Goal: Task Accomplishment & Management: Complete application form

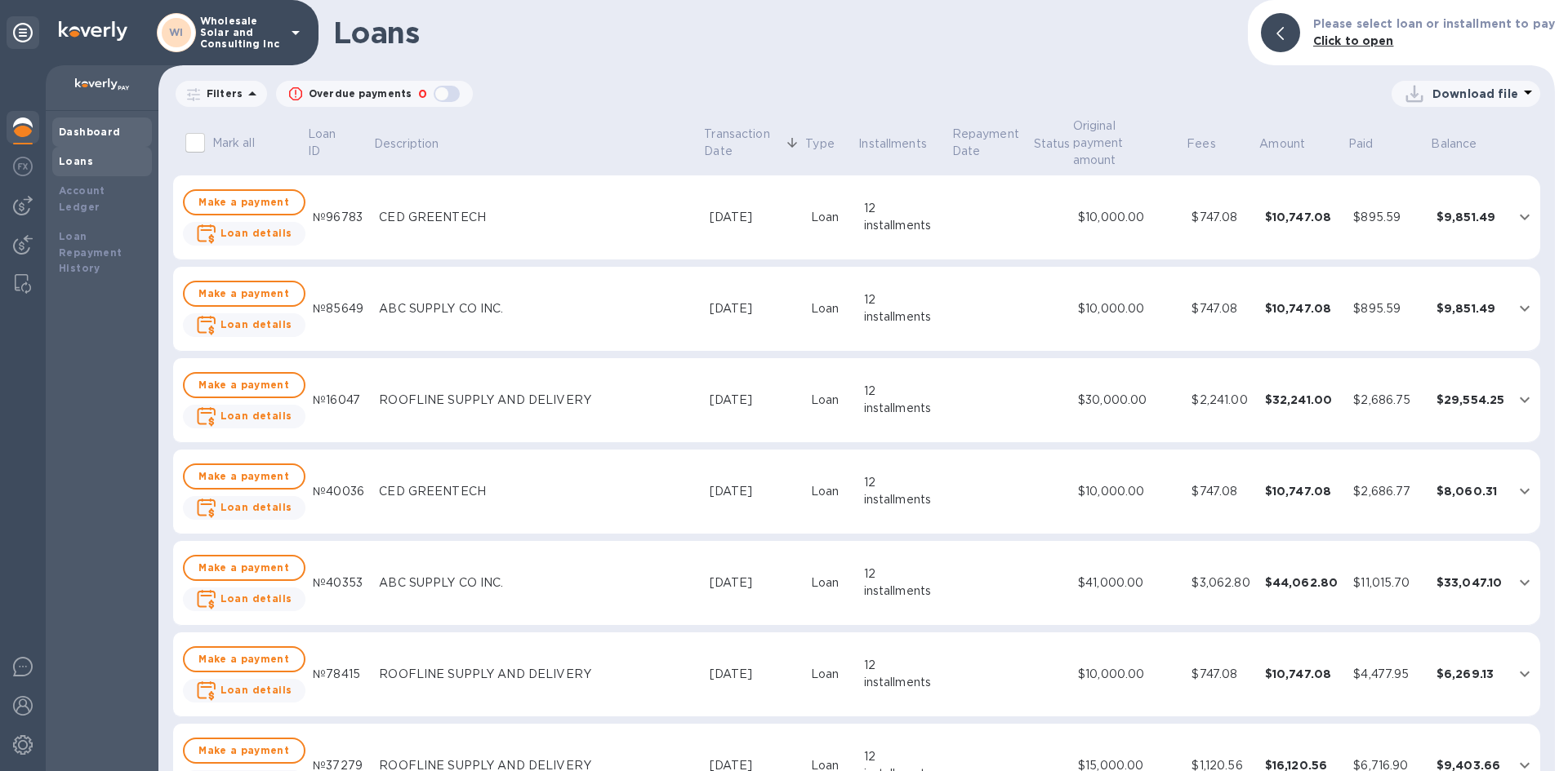
click at [74, 124] on div "Dashboard" at bounding box center [102, 132] width 86 height 16
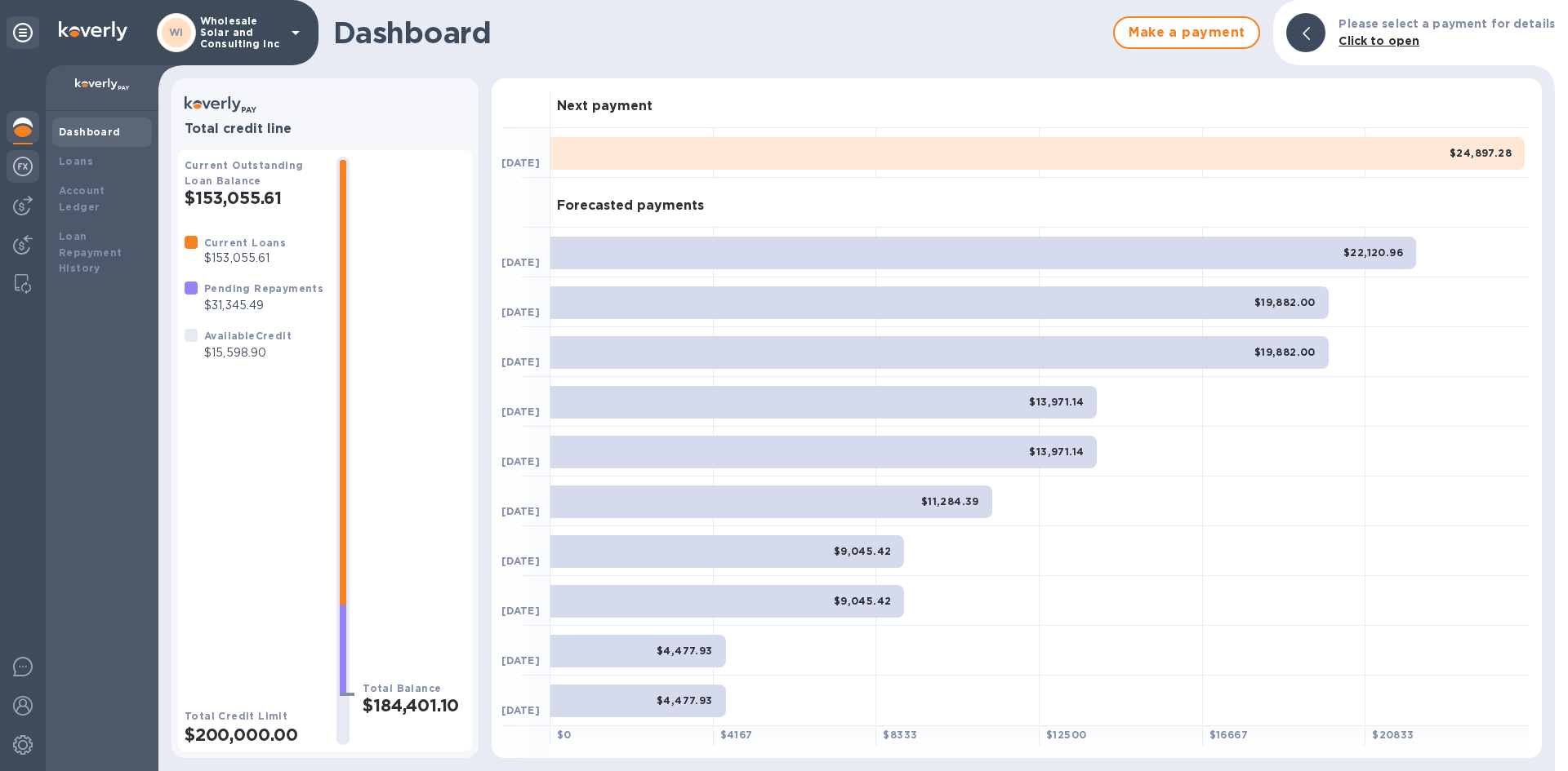
click at [22, 176] on img at bounding box center [22, 166] width 20 height 20
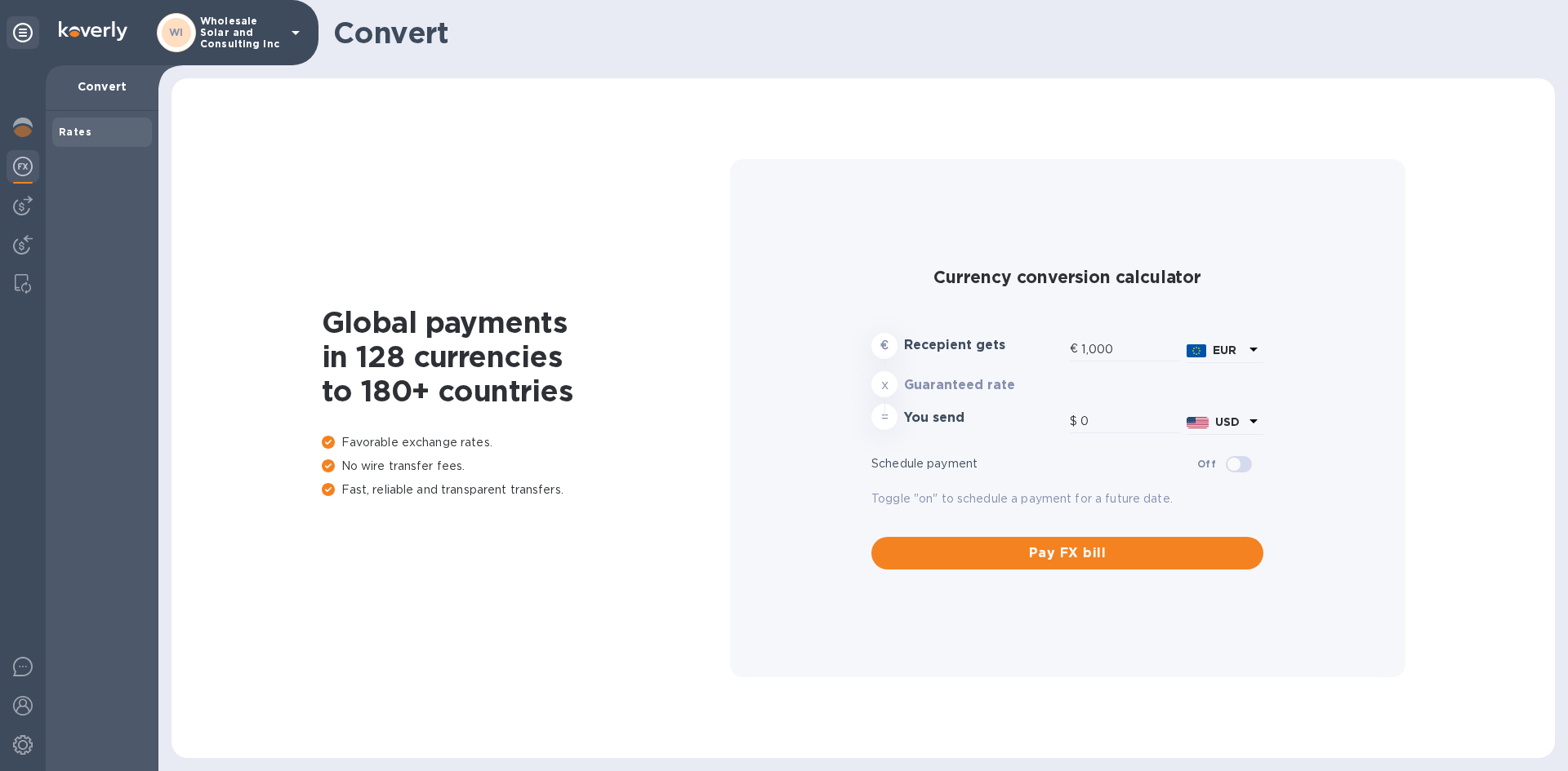
type input "1,180.89"
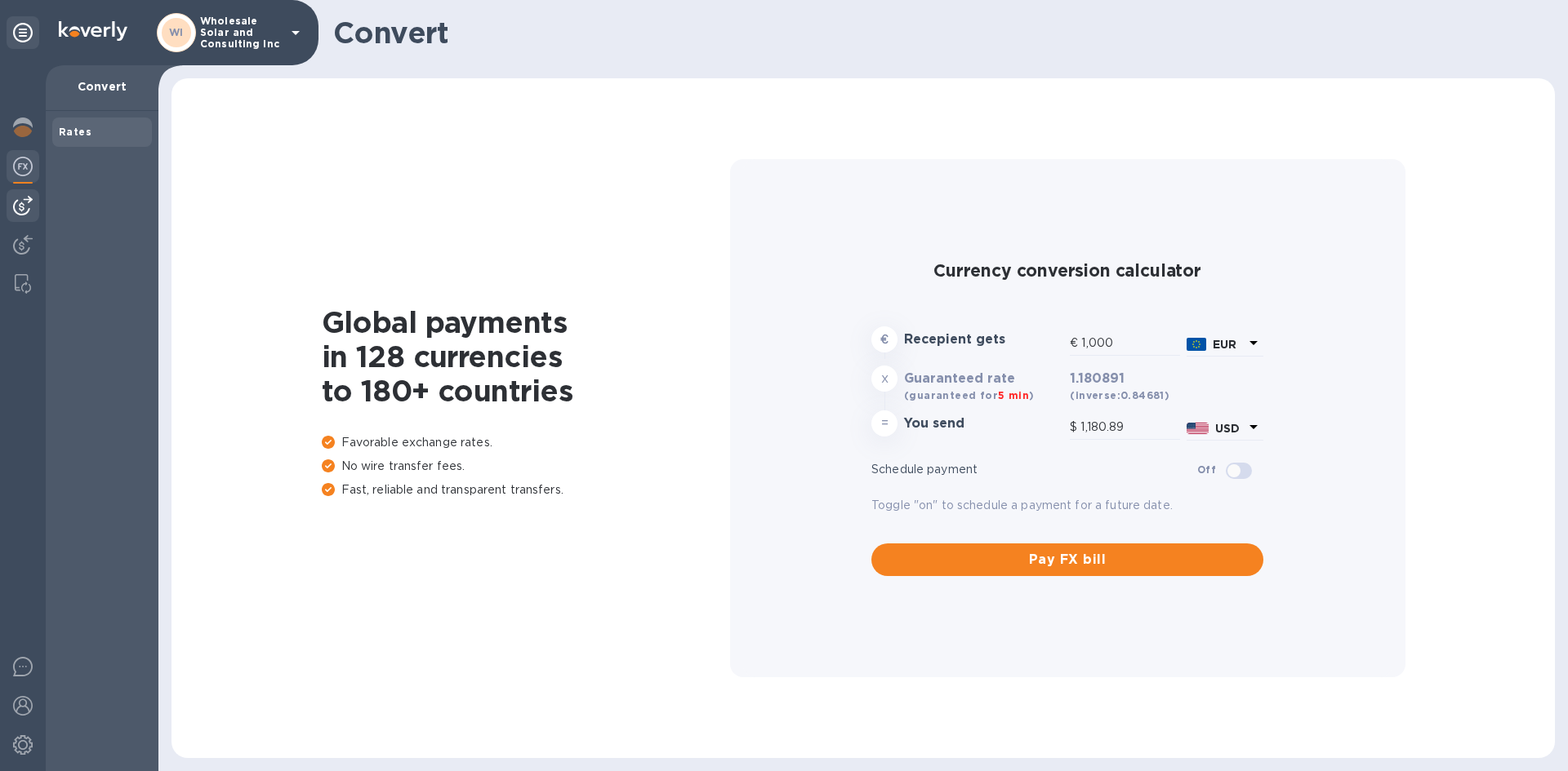
click at [24, 195] on div at bounding box center [22, 205] width 33 height 33
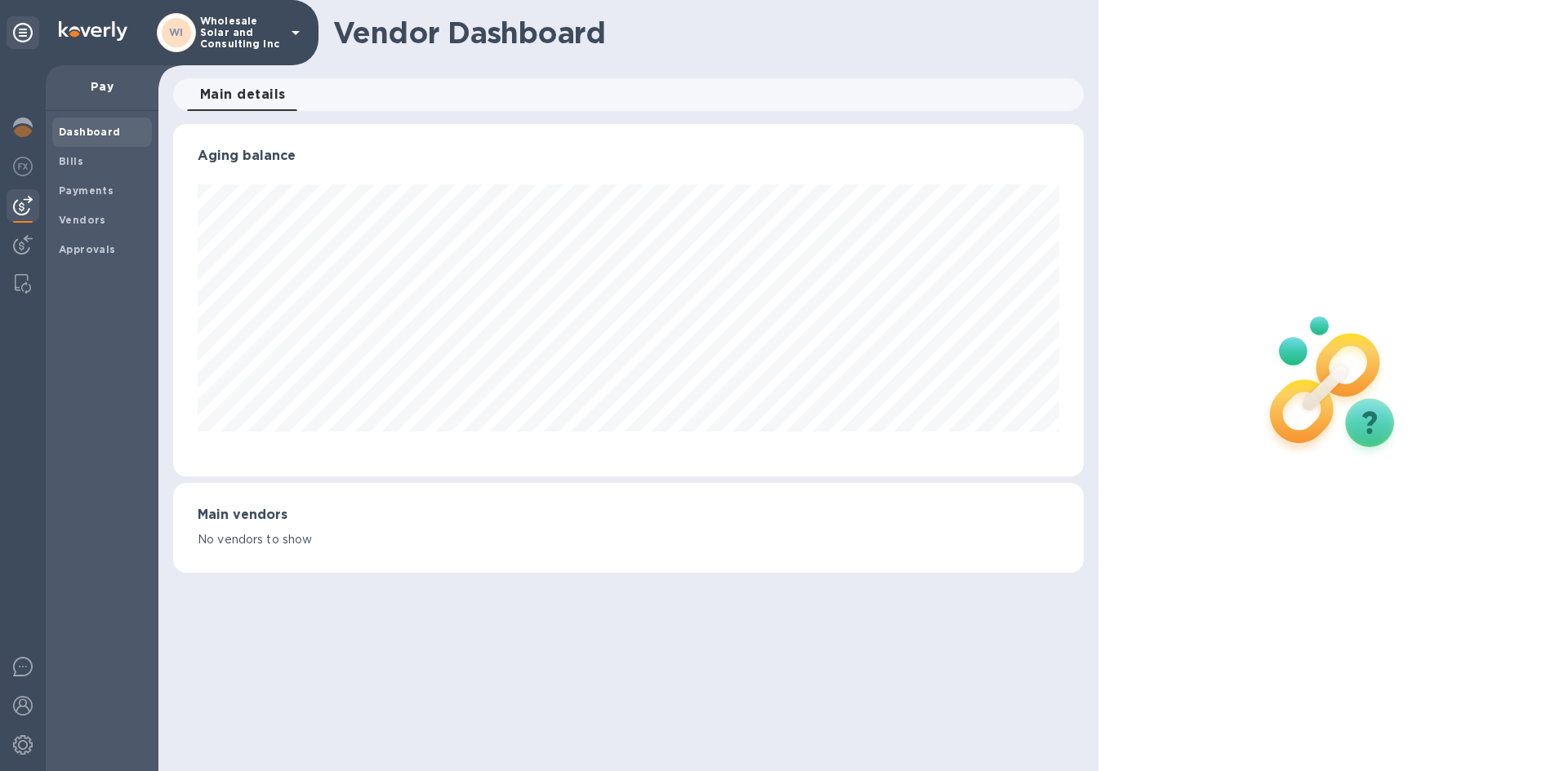
scroll to position [353, 910]
click at [106, 151] on div "Bills" at bounding box center [102, 161] width 99 height 29
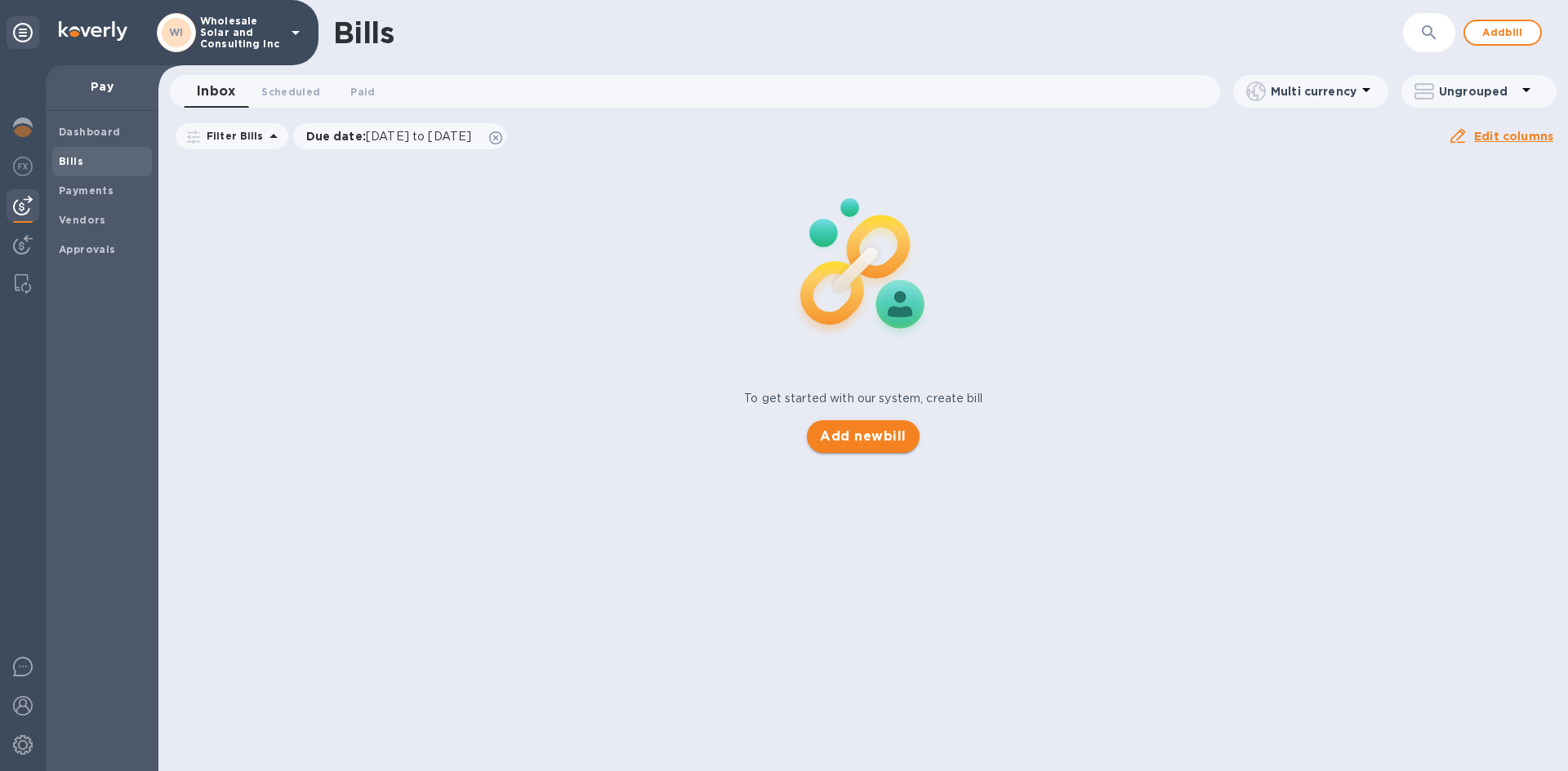
click at [823, 443] on span "Add new bill" at bounding box center [863, 436] width 86 height 20
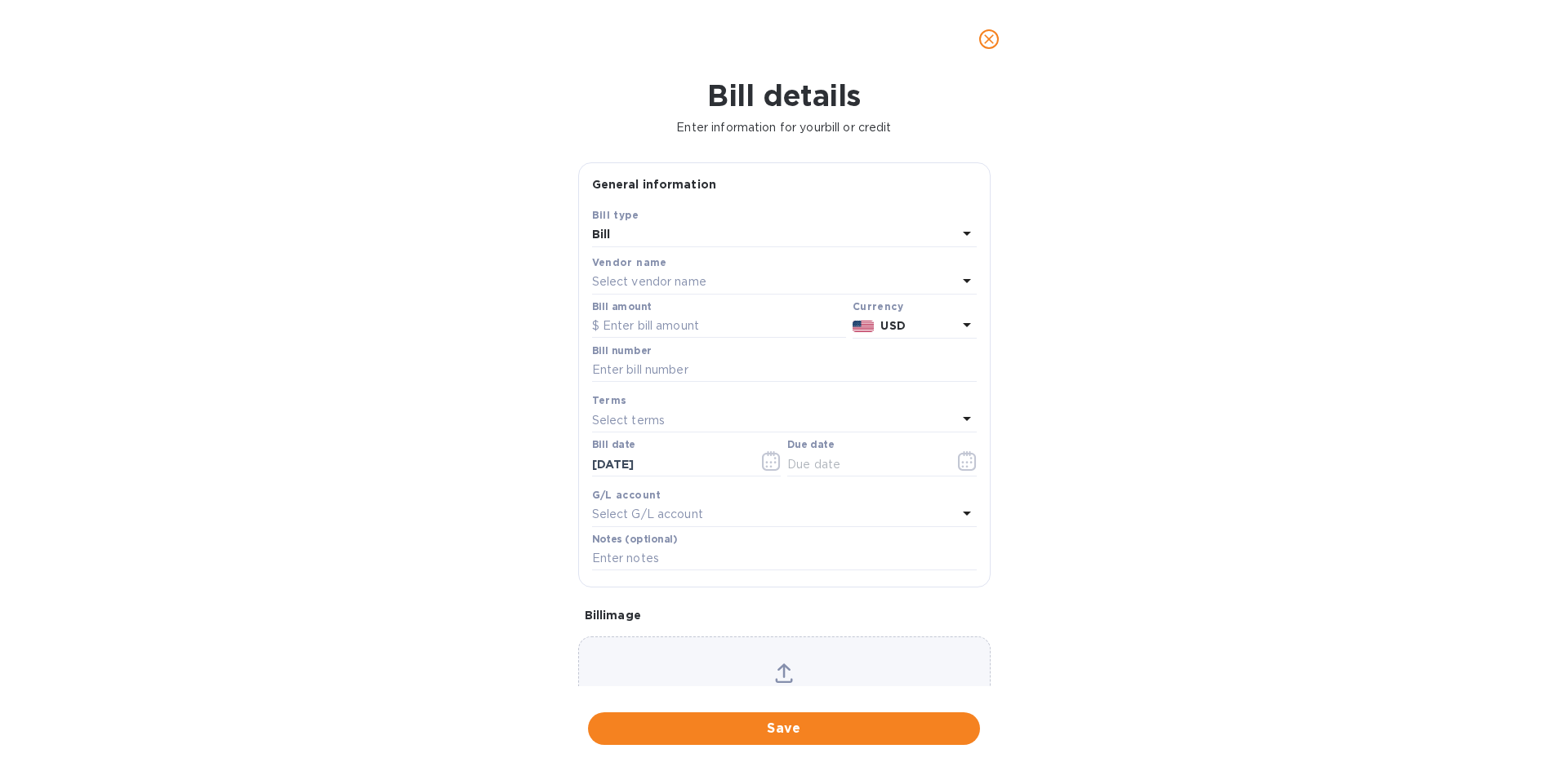
click at [700, 273] on p "Select vendor name" at bounding box center [649, 282] width 114 height 17
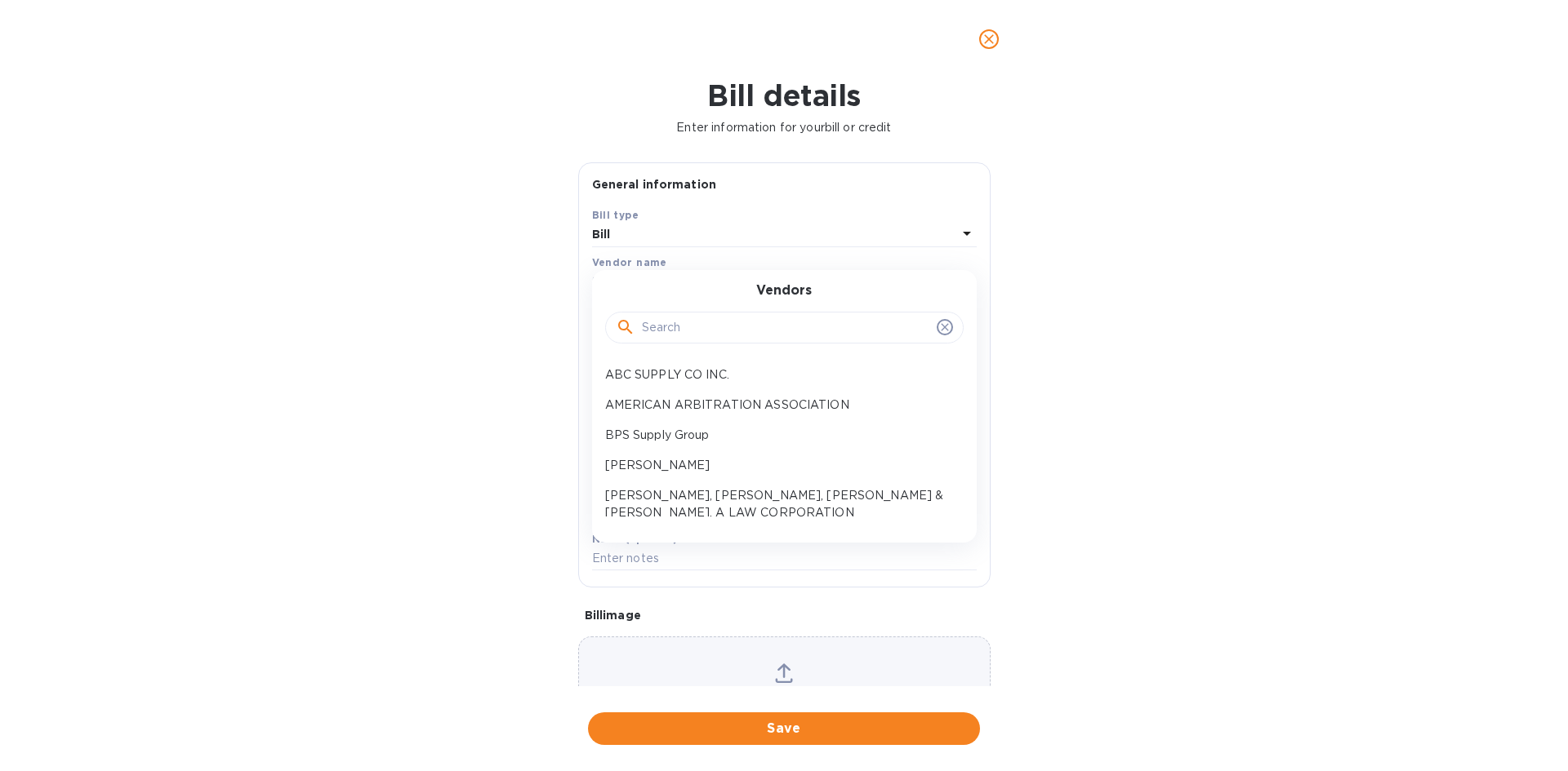
click at [701, 330] on input "text" at bounding box center [786, 328] width 288 height 24
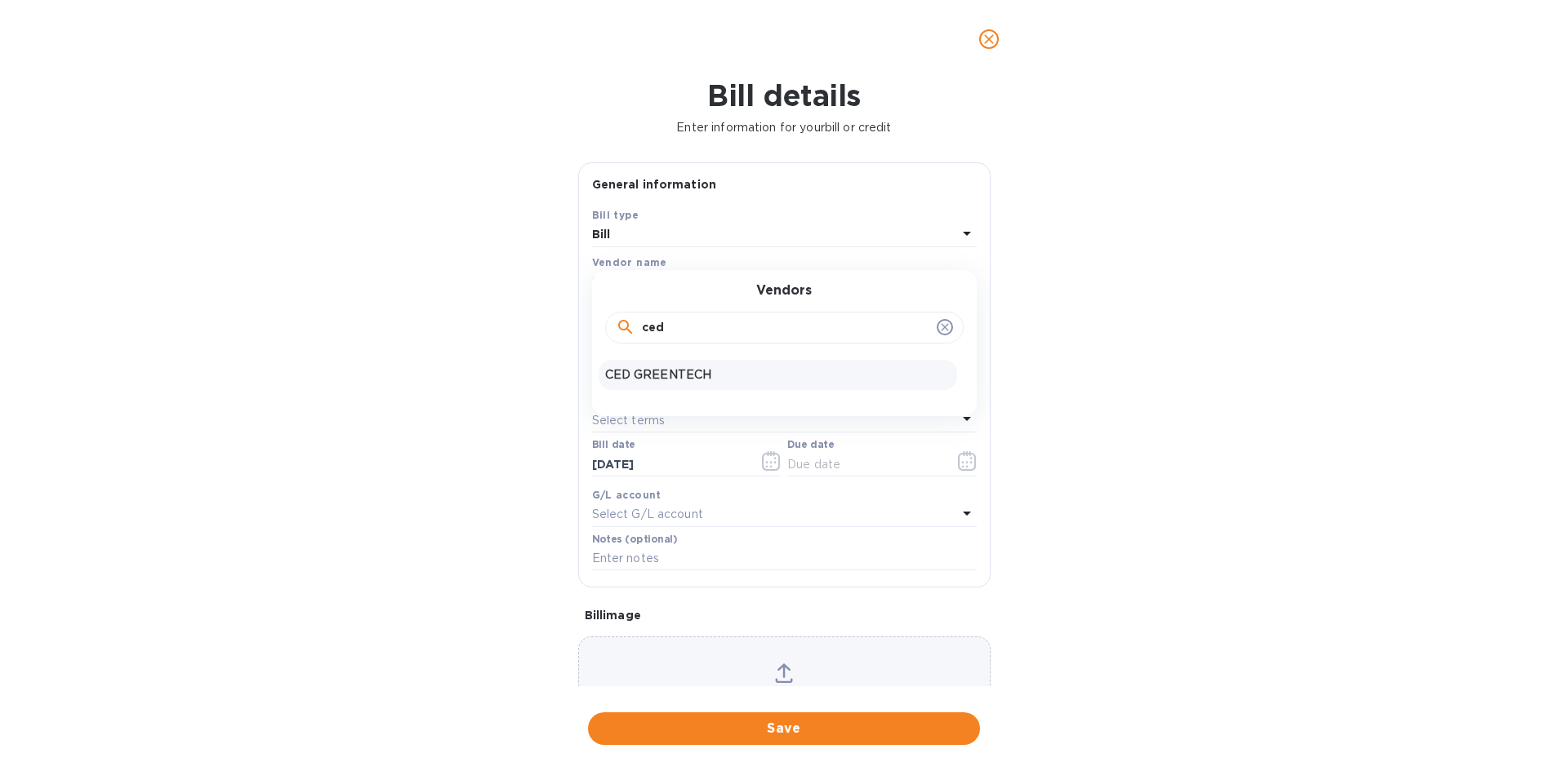
type input "ced"
click at [667, 367] on p "CED GREENTECH" at bounding box center [777, 375] width 345 height 17
click at [653, 360] on input "text" at bounding box center [784, 371] width 385 height 24
drag, startPoint x: 637, startPoint y: 366, endPoint x: 569, endPoint y: 368, distance: 68.0
click at [570, 368] on div "General information Save Bill type Bill Vendor name CED GREENTECH Bill amount C…" at bounding box center [784, 425] width 429 height 524
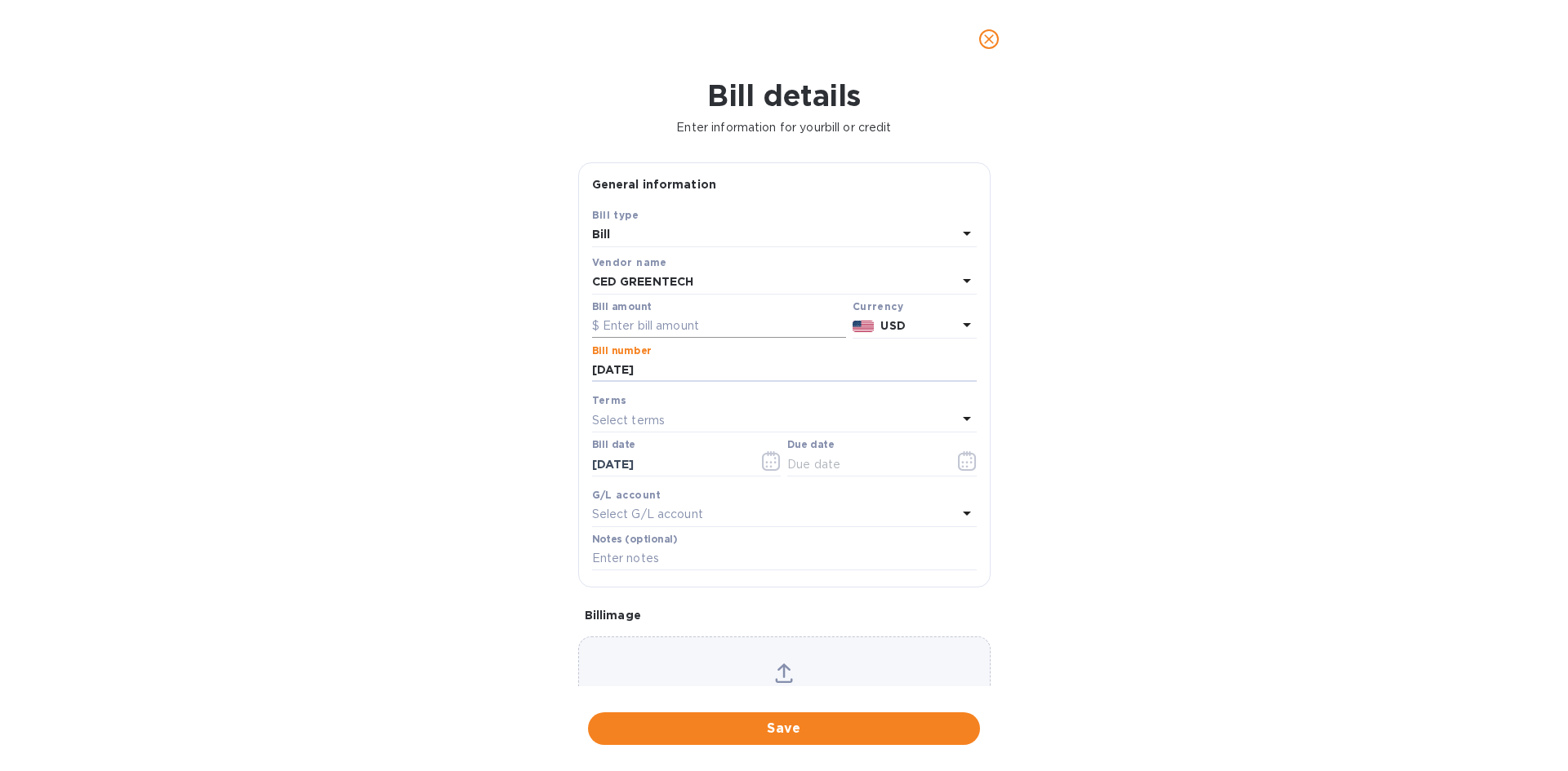
type input "[DATE]"
click at [690, 329] on input "text" at bounding box center [718, 327] width 254 height 24
type input "10,000"
click at [706, 419] on div "Select terms" at bounding box center [774, 420] width 365 height 22
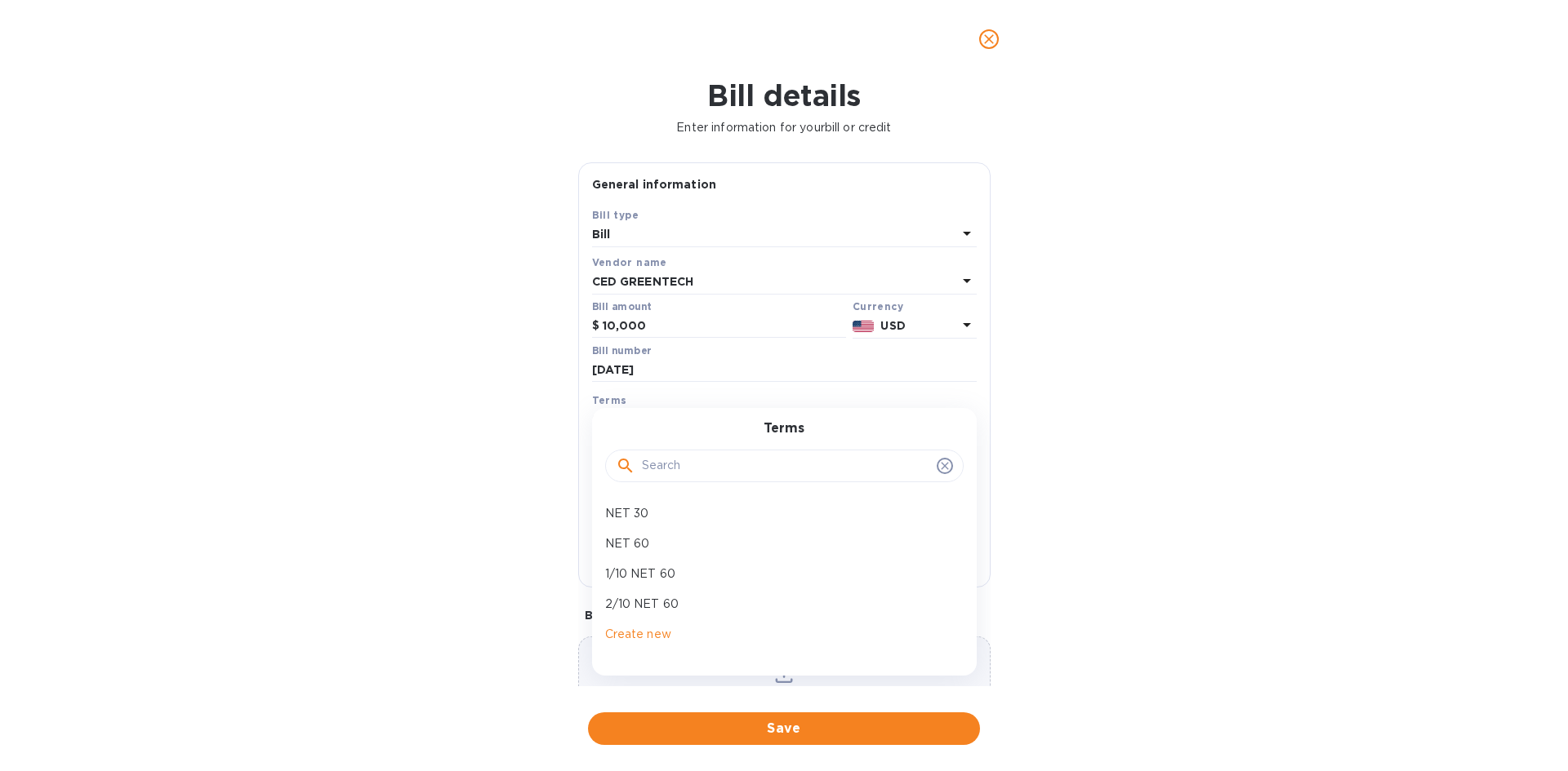
click at [706, 419] on div "Terms NET 30 NET 60 1/10 NET 60 2/10 NET 60 Create new" at bounding box center [784, 541] width 385 height 267
click at [941, 467] on icon at bounding box center [945, 466] width 7 height 7
click at [872, 405] on div "Terms" at bounding box center [784, 400] width 385 height 17
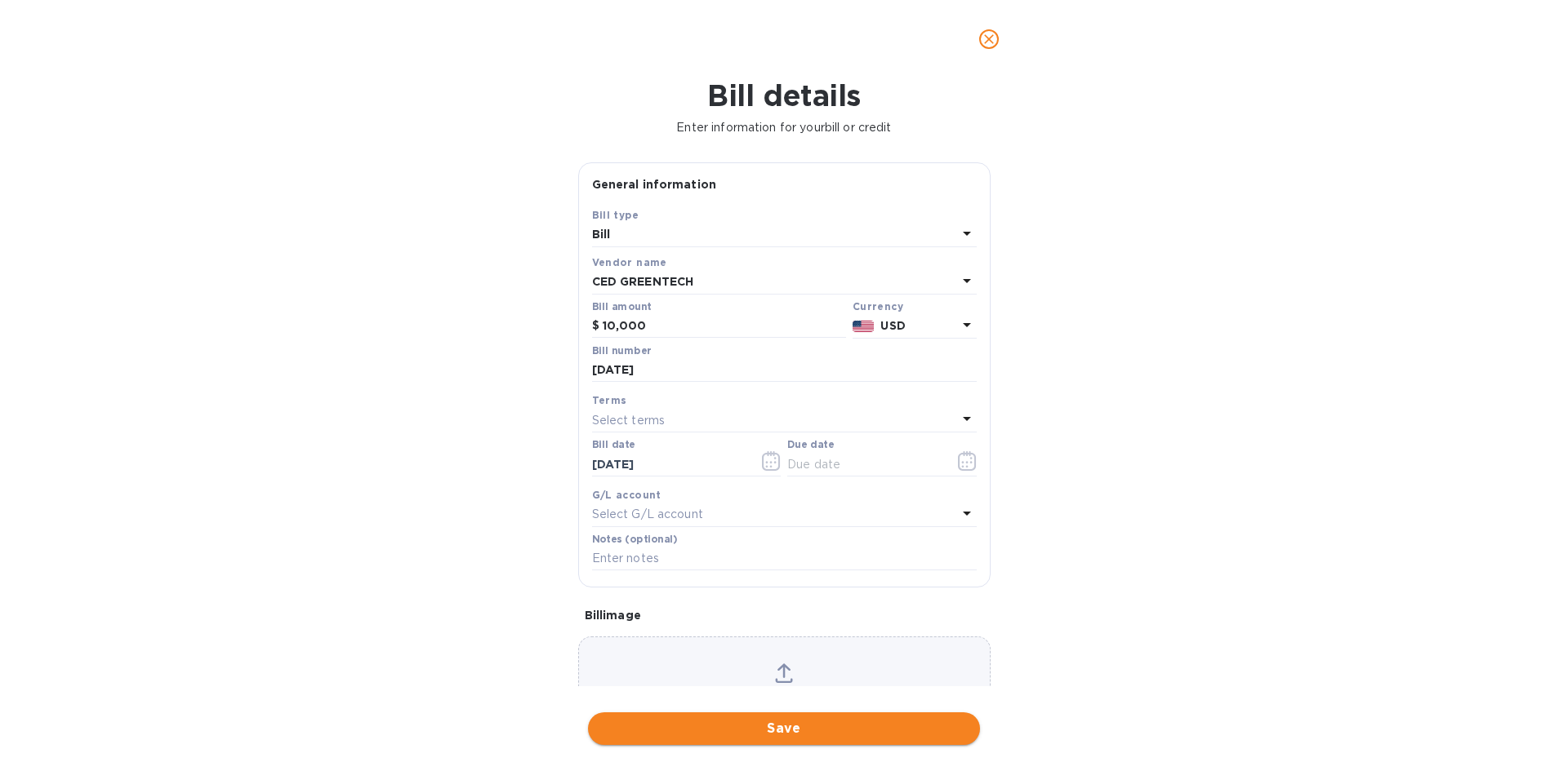
click at [784, 725] on span "Save" at bounding box center [784, 728] width 366 height 20
click at [961, 451] on button "button" at bounding box center [967, 461] width 38 height 39
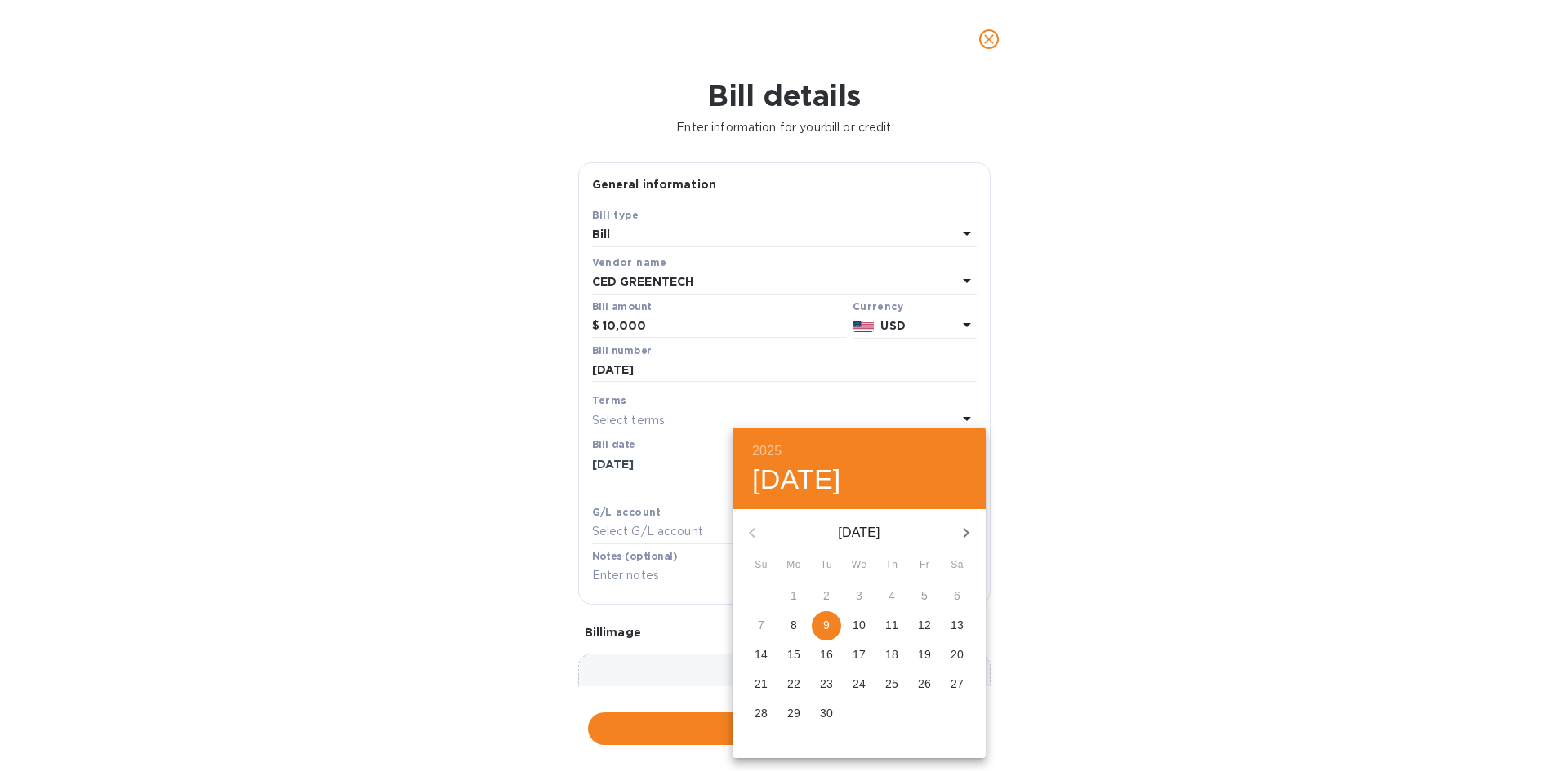
click at [826, 612] on button "9" at bounding box center [826, 625] width 29 height 29
type input "[DATE]"
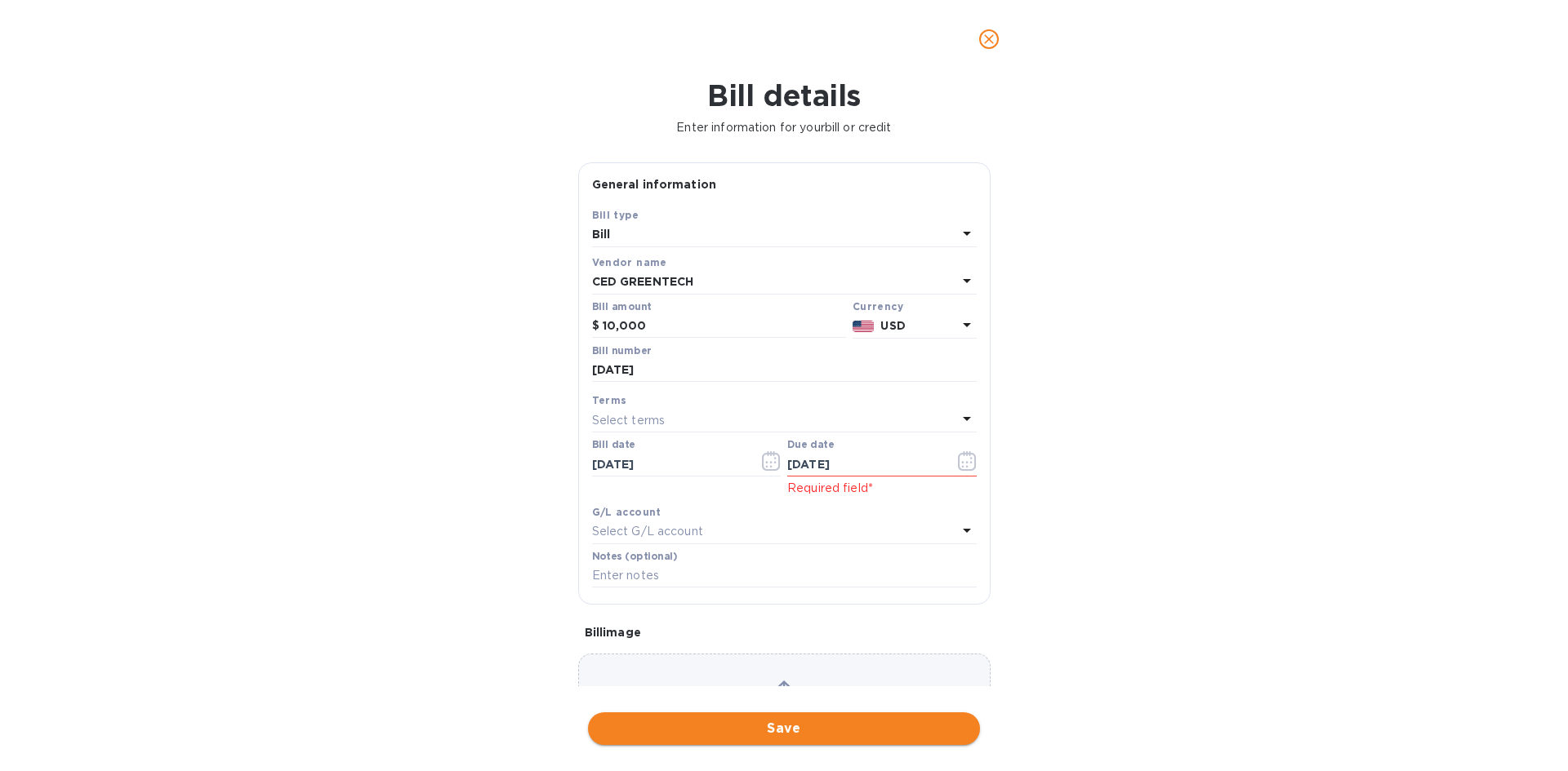
click at [847, 719] on button "Save" at bounding box center [784, 728] width 392 height 33
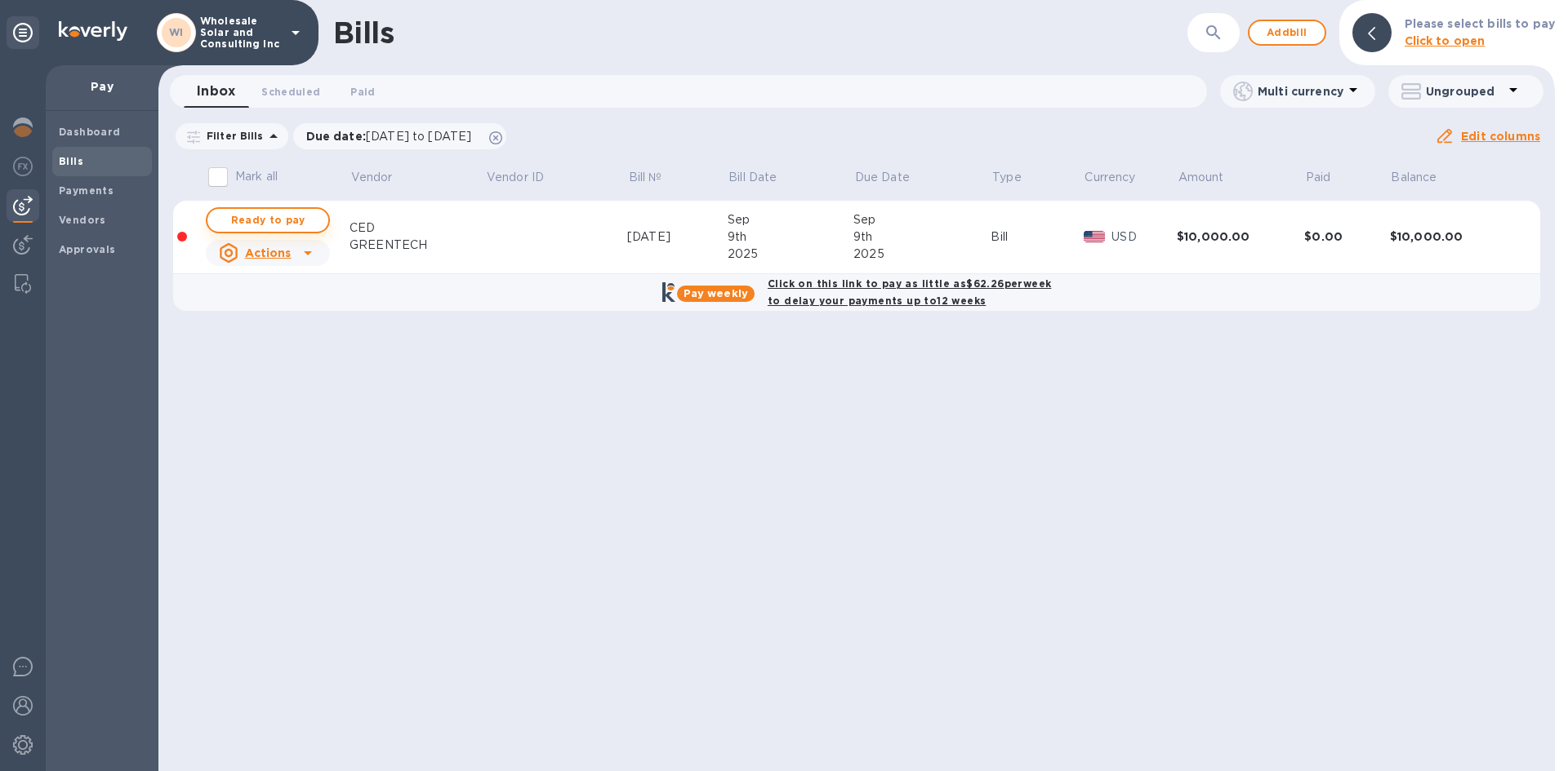
click at [288, 226] on span "Ready to pay" at bounding box center [268, 220] width 95 height 20
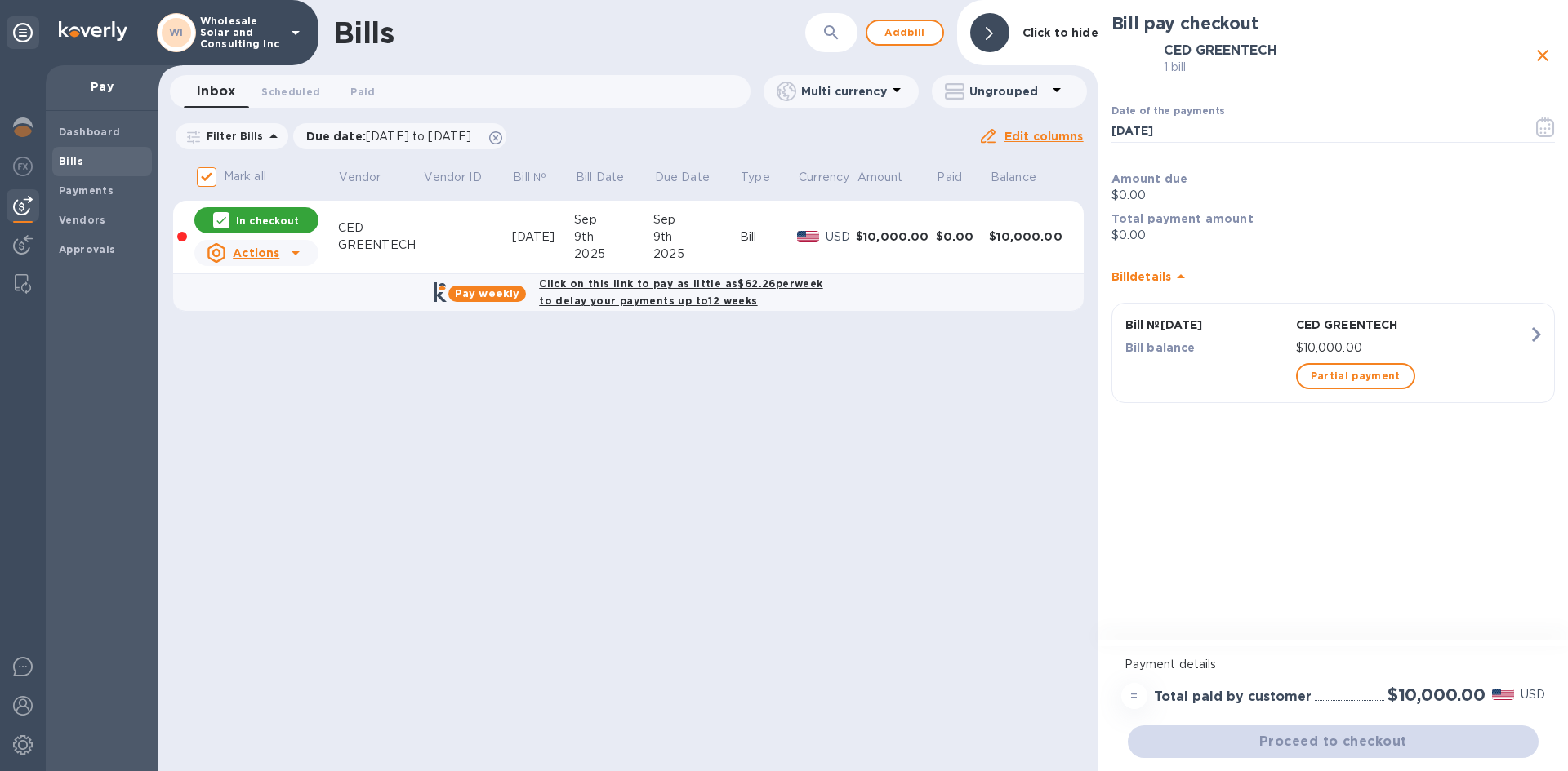
click at [288, 226] on p "In checkout" at bounding box center [267, 221] width 63 height 14
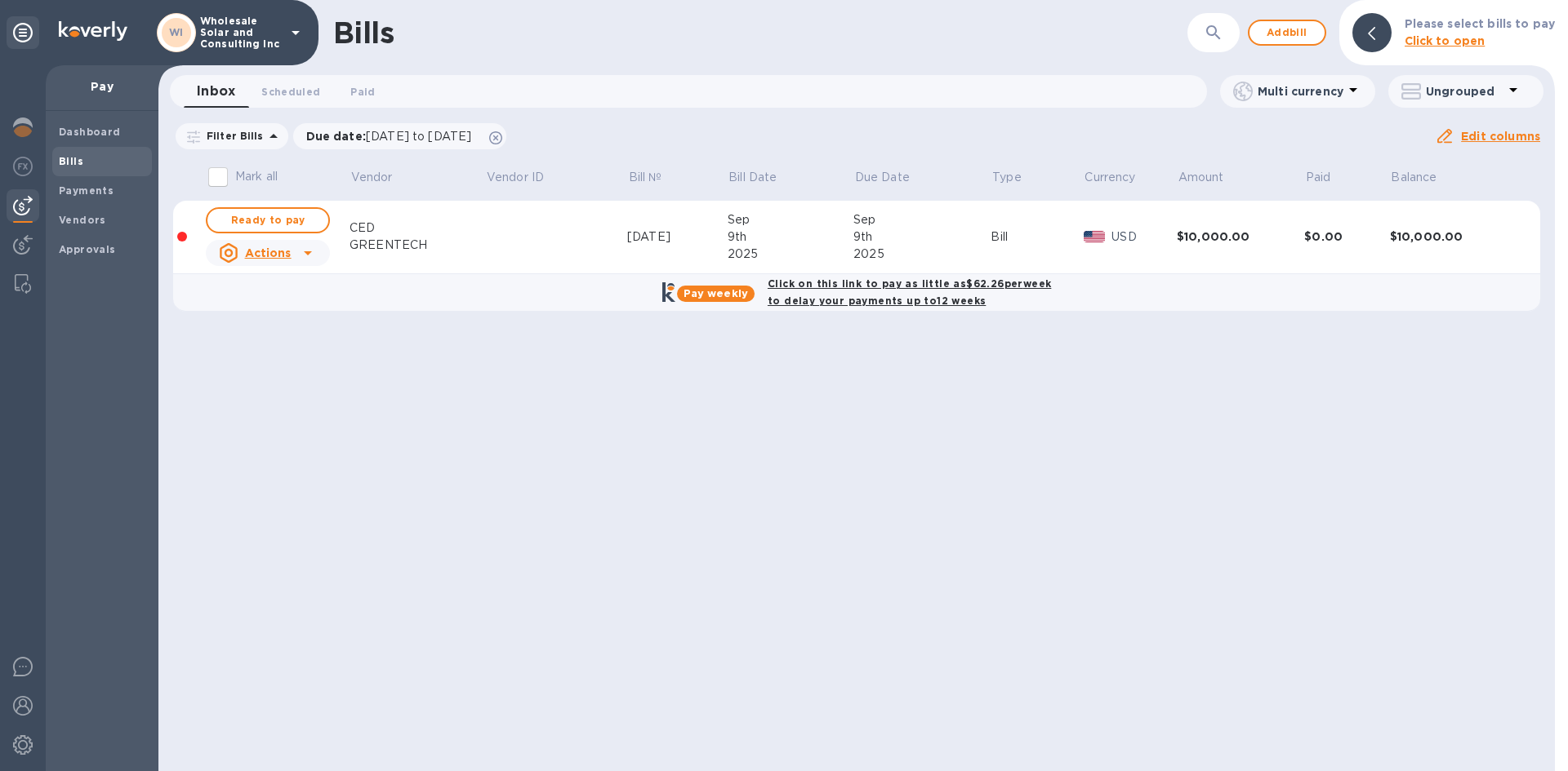
click at [712, 294] on b "Pay weekly" at bounding box center [715, 293] width 65 height 12
checkbox input "true"
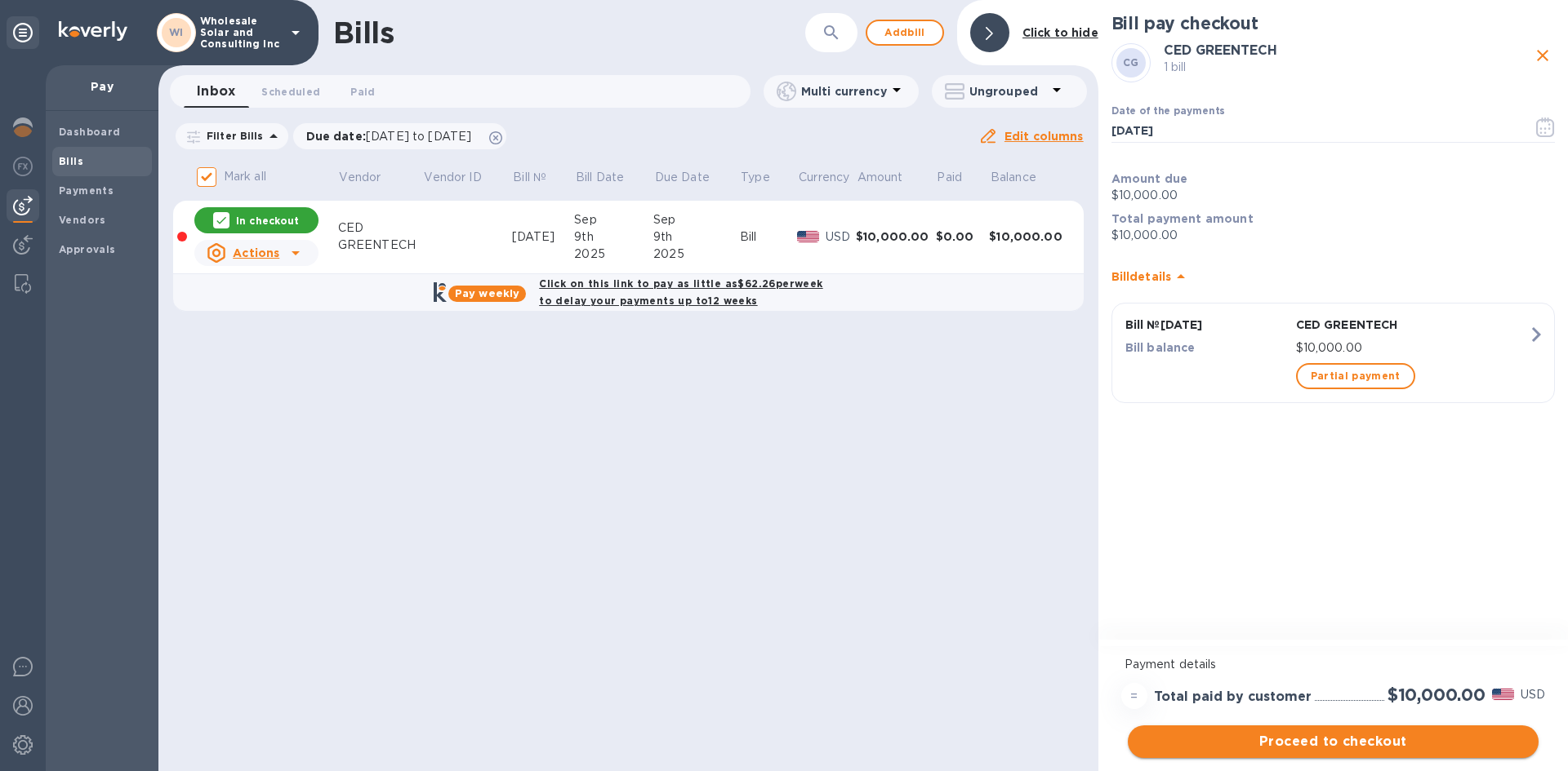
click at [1366, 743] on span "Proceed to checkout" at bounding box center [1333, 741] width 385 height 20
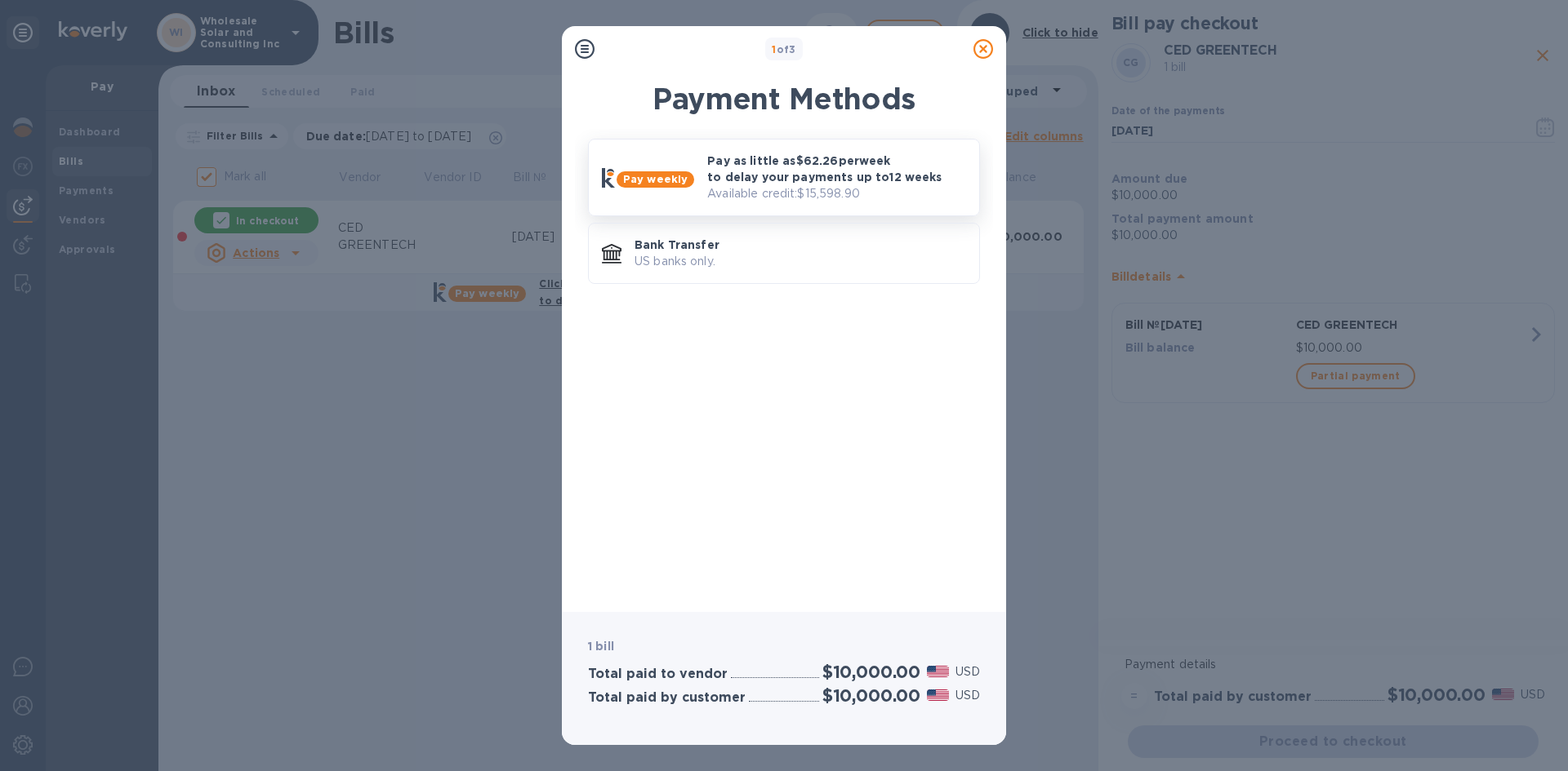
click at [691, 196] on div "Pay weekly Pay as little as $62.26 per week to delay your payments up to 12 wee…" at bounding box center [784, 177] width 377 height 63
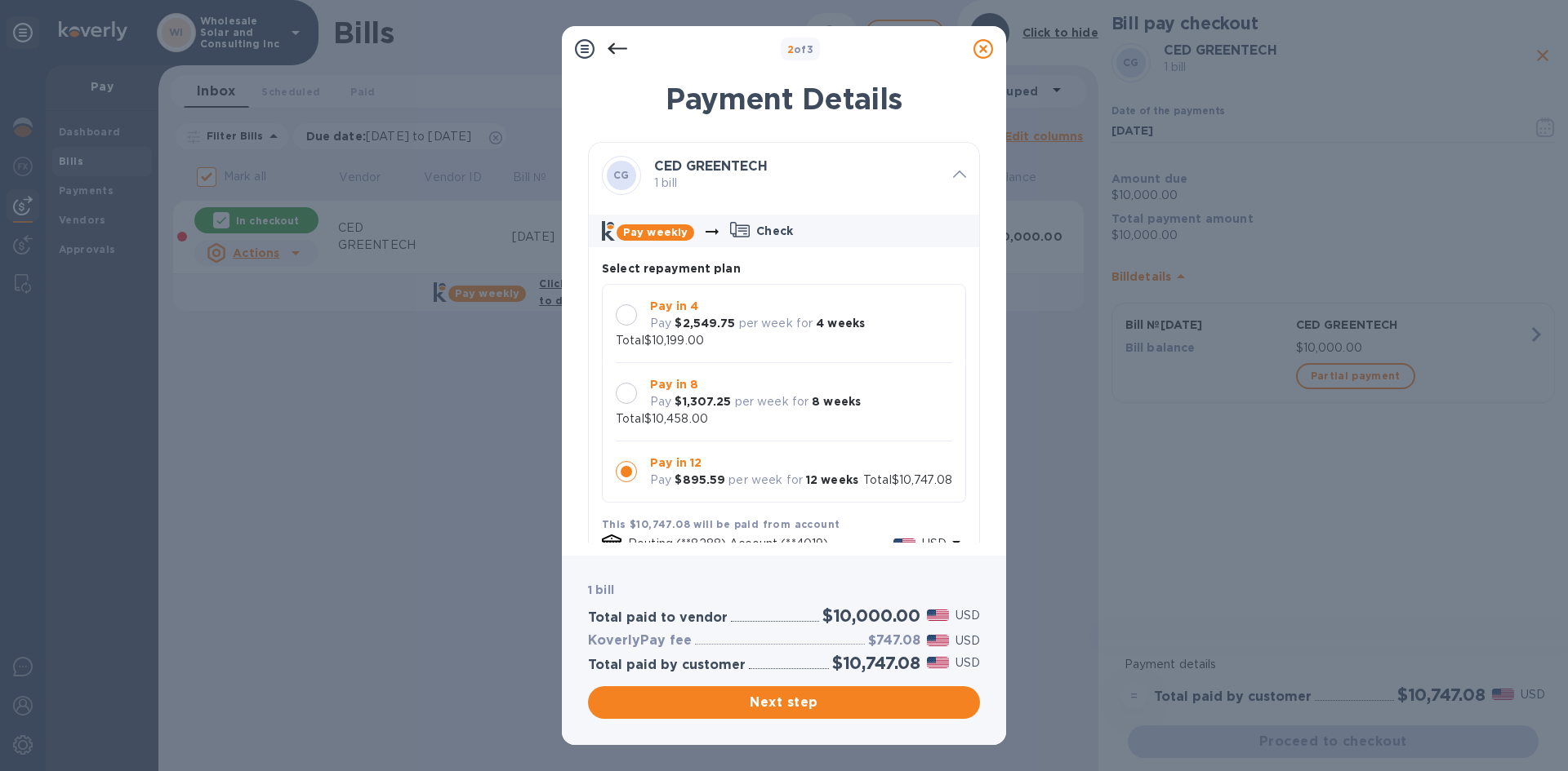
scroll to position [163, 0]
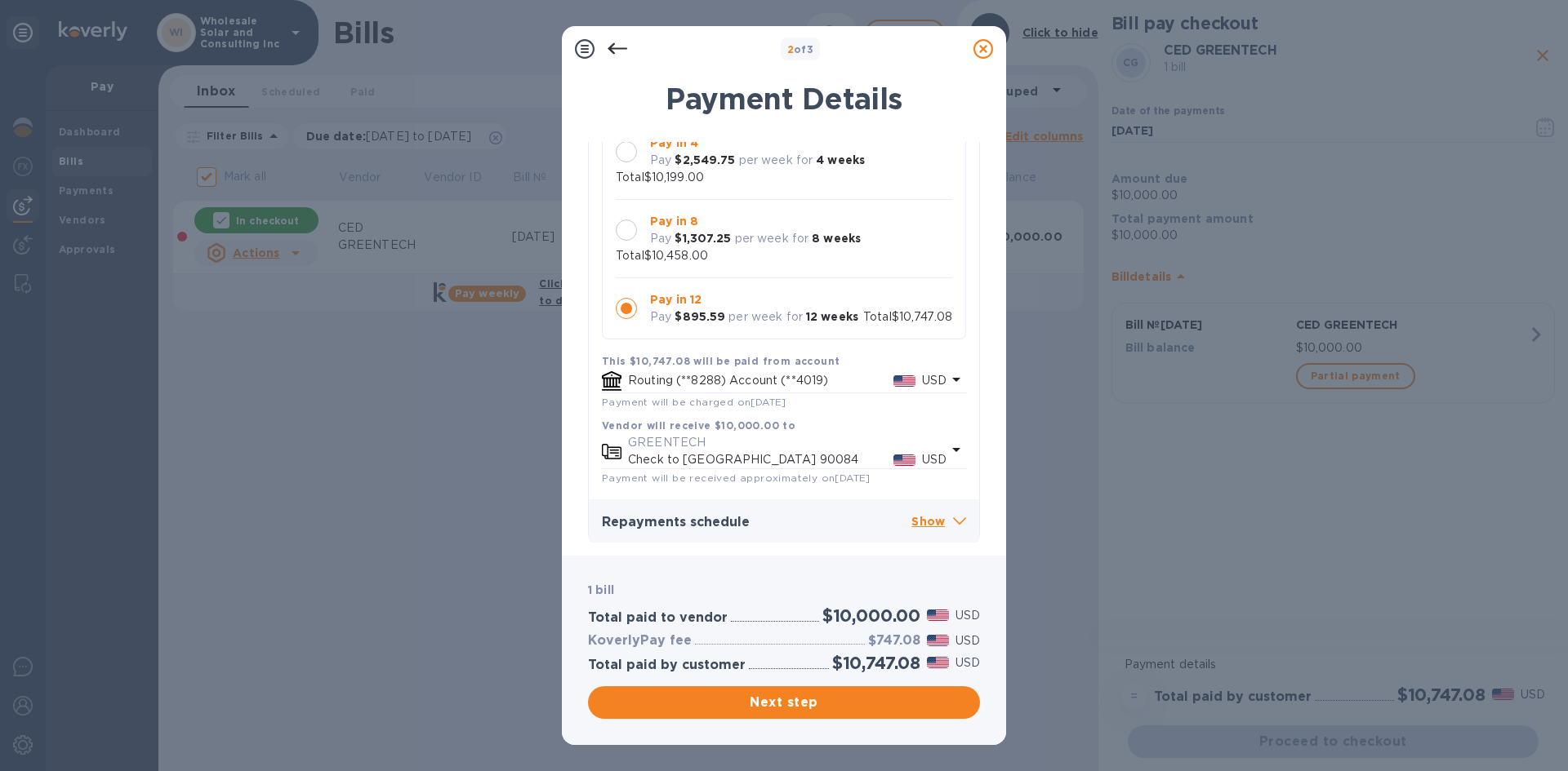
click at [630, 315] on div at bounding box center [626, 308] width 22 height 22
click at [817, 461] on p "Check to [GEOGRAPHIC_DATA] 90084" at bounding box center [760, 459] width 265 height 17
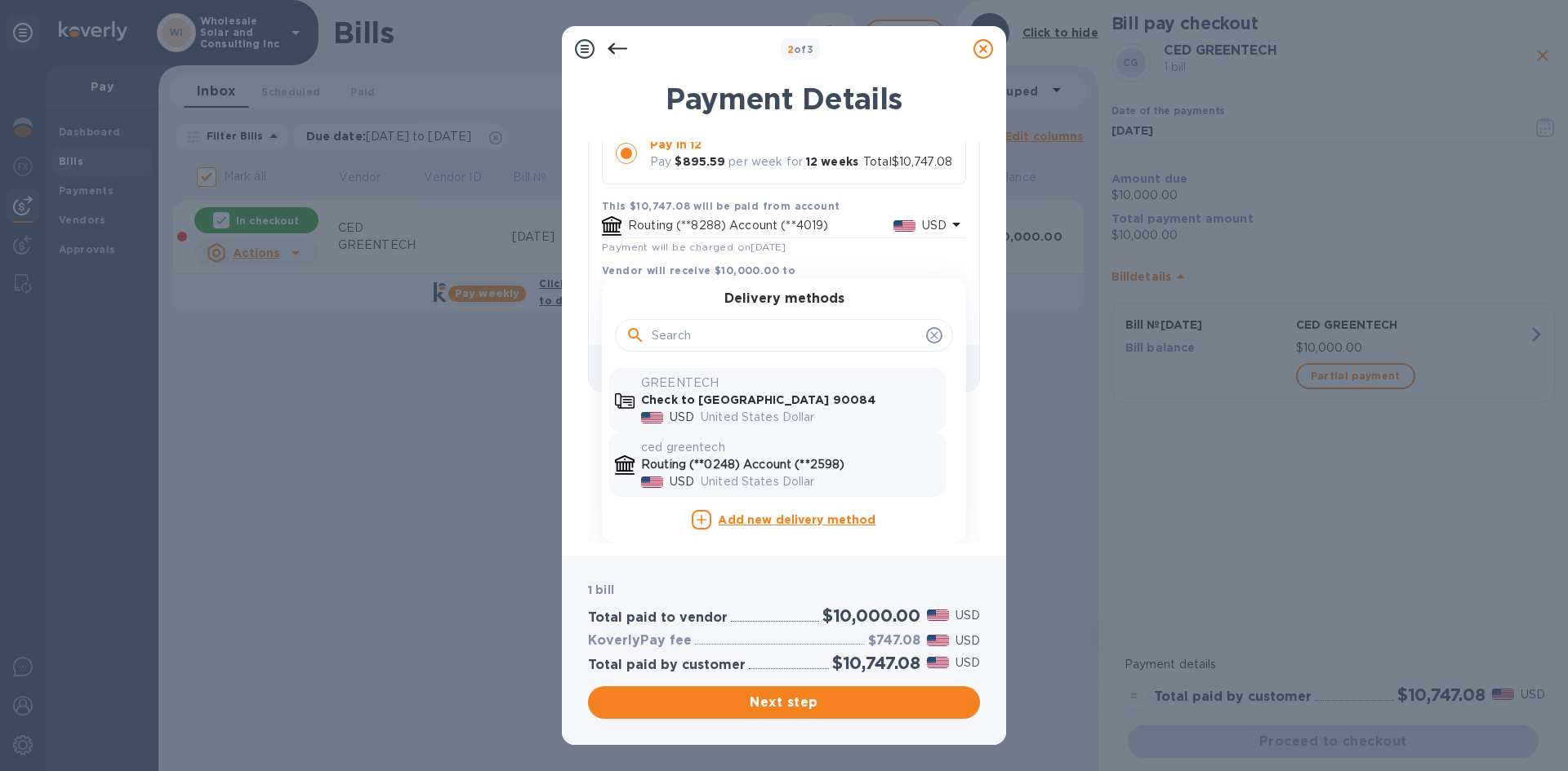
click at [747, 473] on p "Routing (**0248) Account (**2598)" at bounding box center [790, 465] width 299 height 17
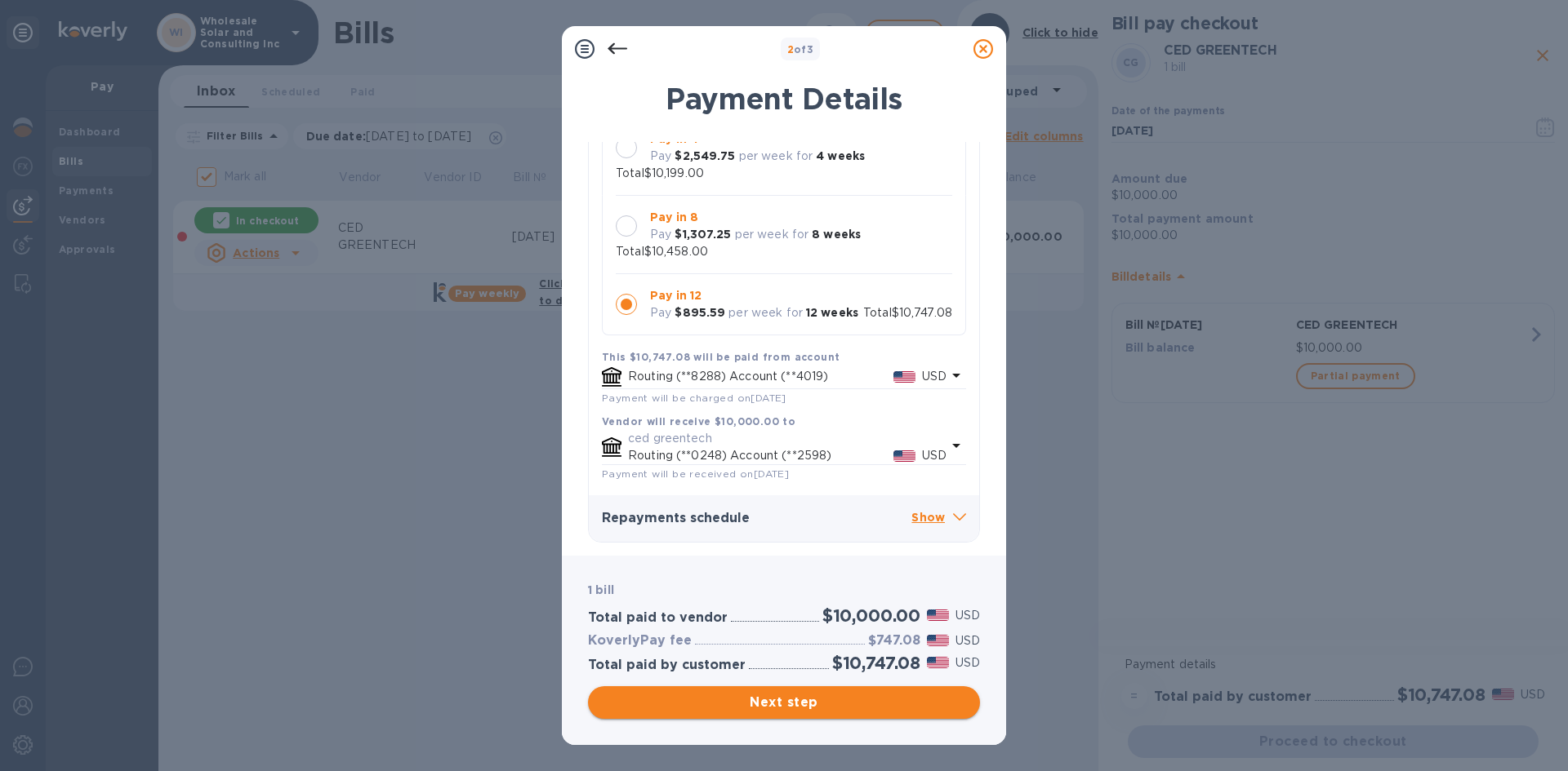
click at [813, 706] on span "Next step" at bounding box center [784, 703] width 366 height 20
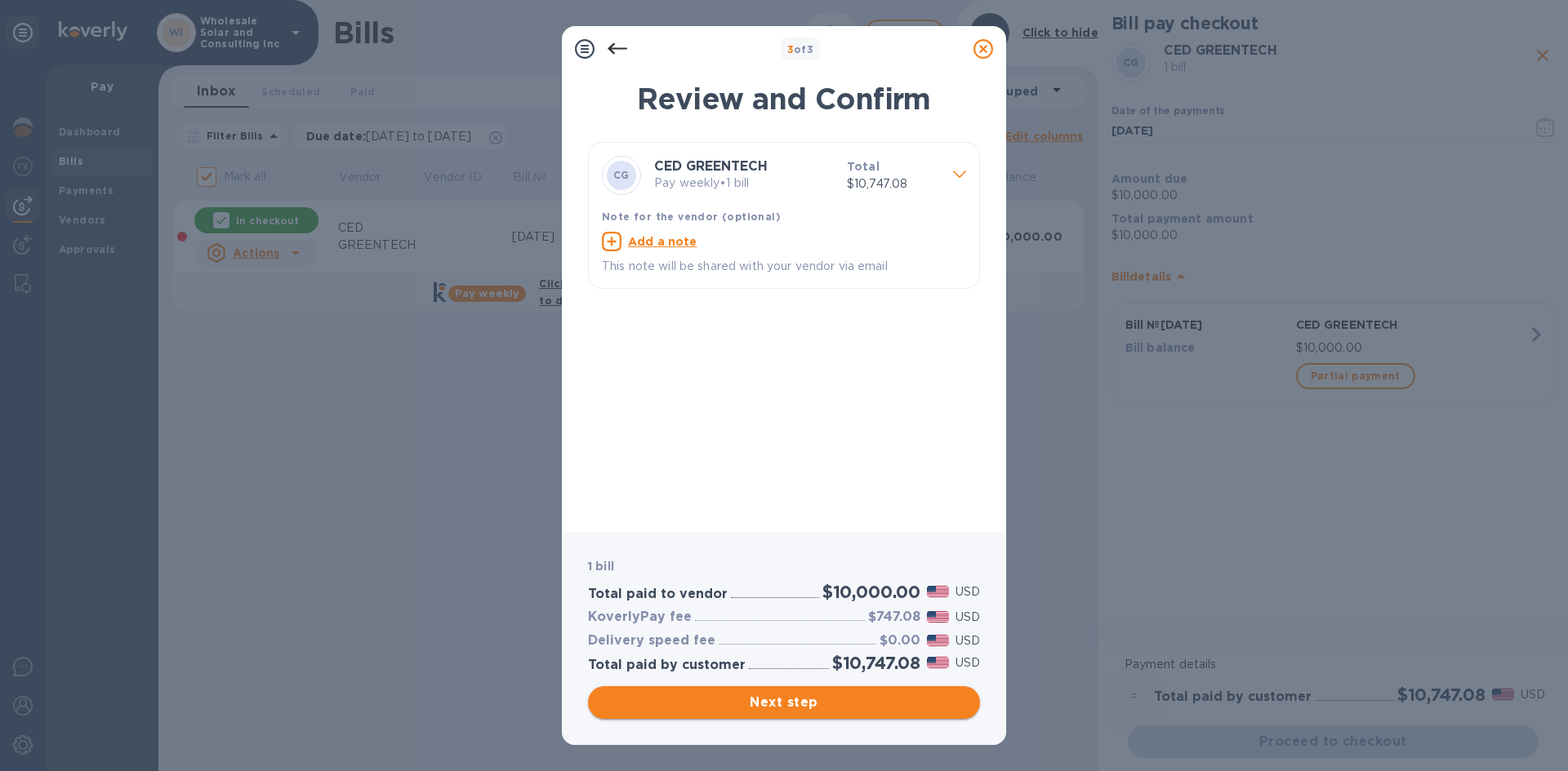
click at [827, 695] on span "Next step" at bounding box center [784, 703] width 366 height 20
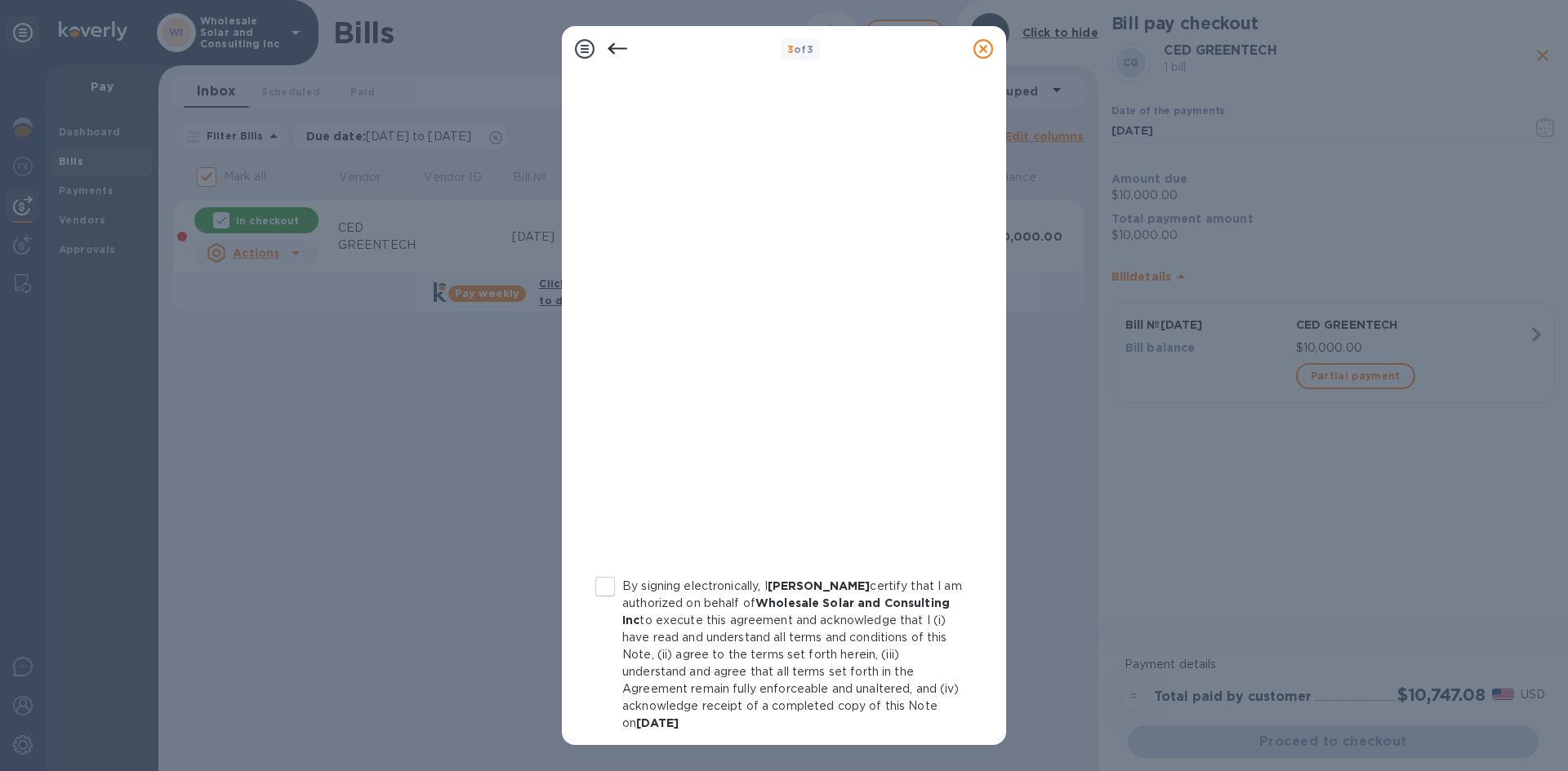
scroll to position [158, 0]
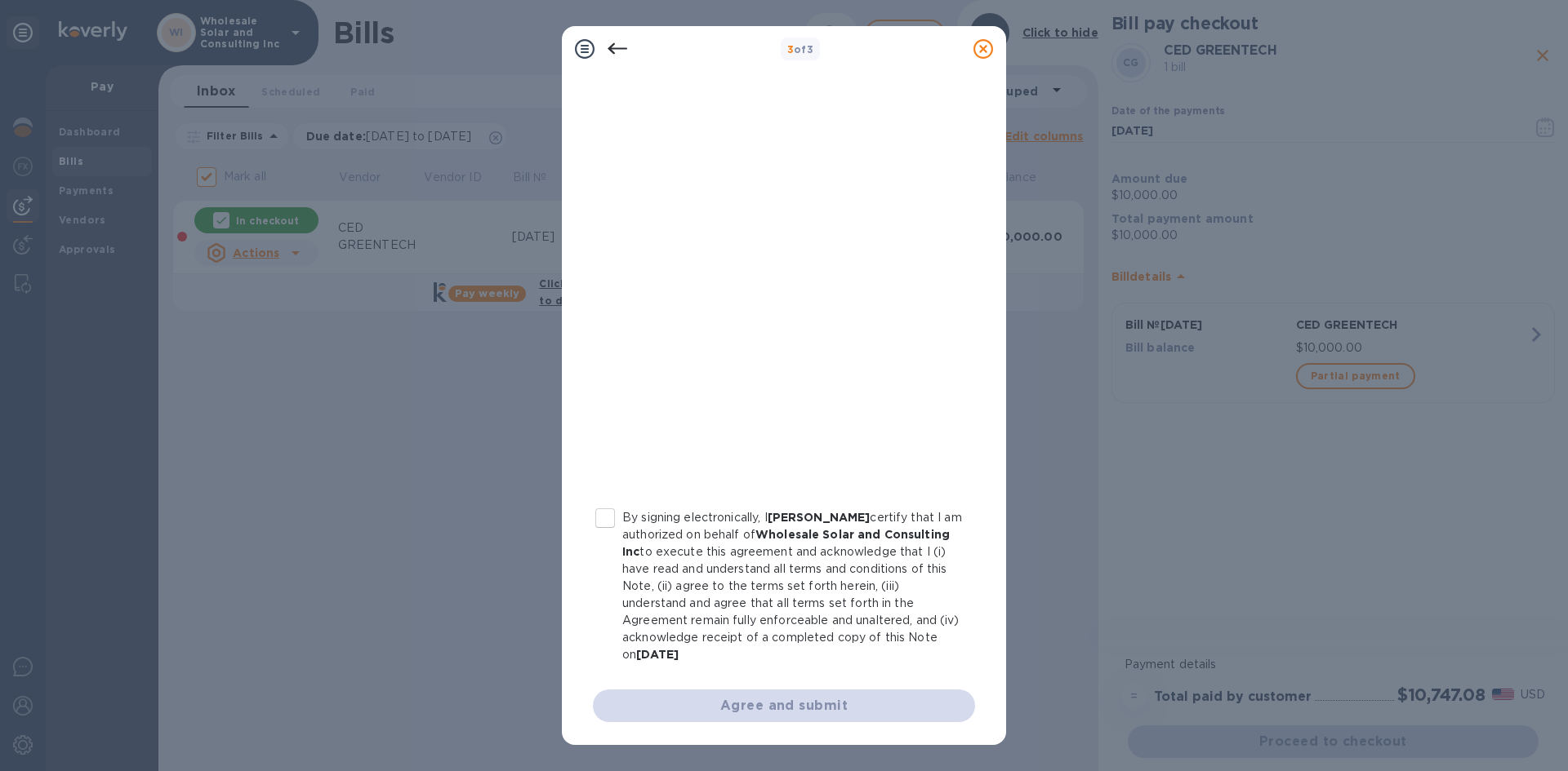
click at [611, 520] on input "By signing electronically, I [PERSON_NAME] certify that I am authorized on beha…" at bounding box center [605, 518] width 35 height 35
checkbox input "true"
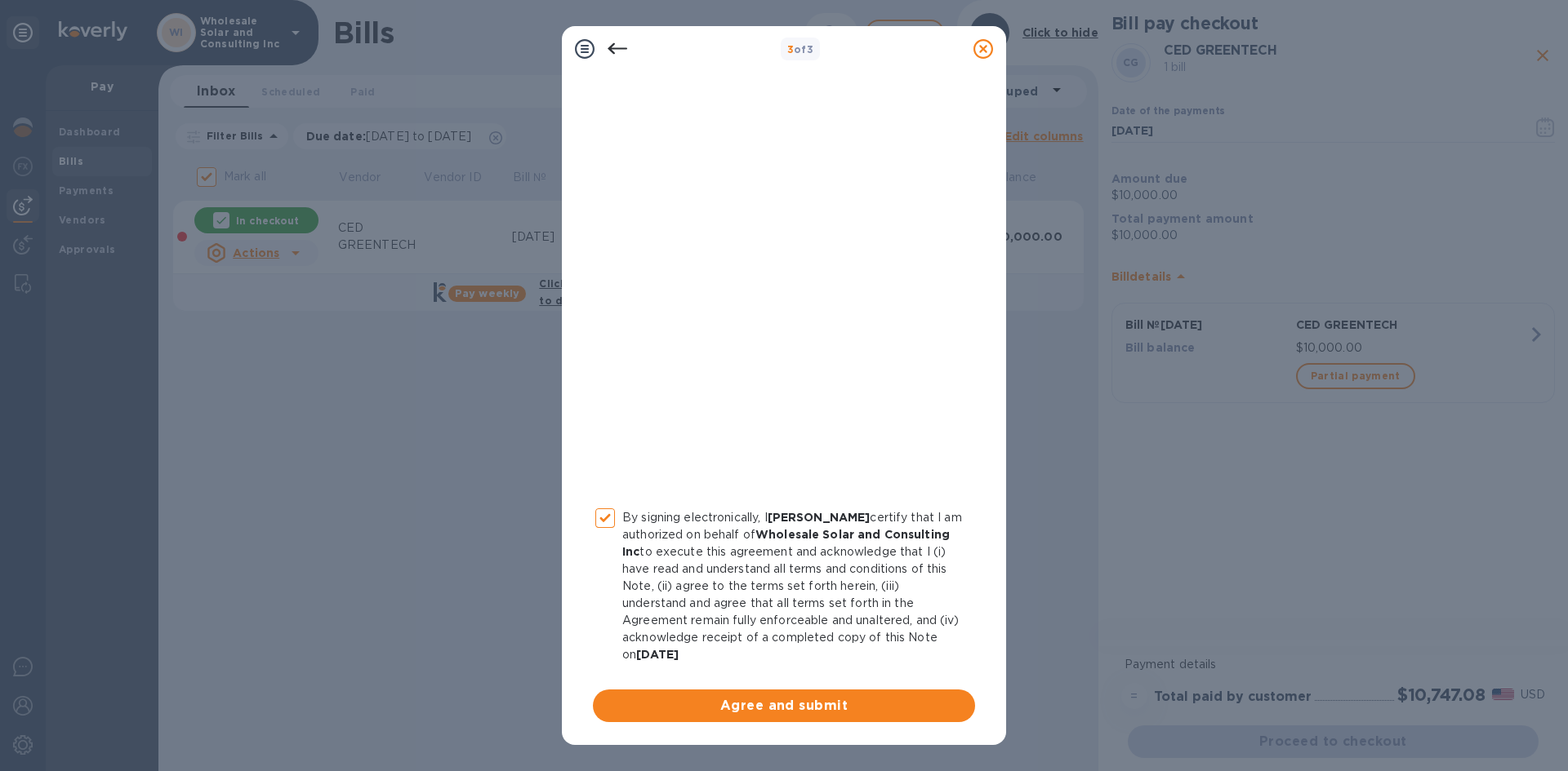
click at [727, 691] on button "Agree and submit" at bounding box center [784, 706] width 382 height 33
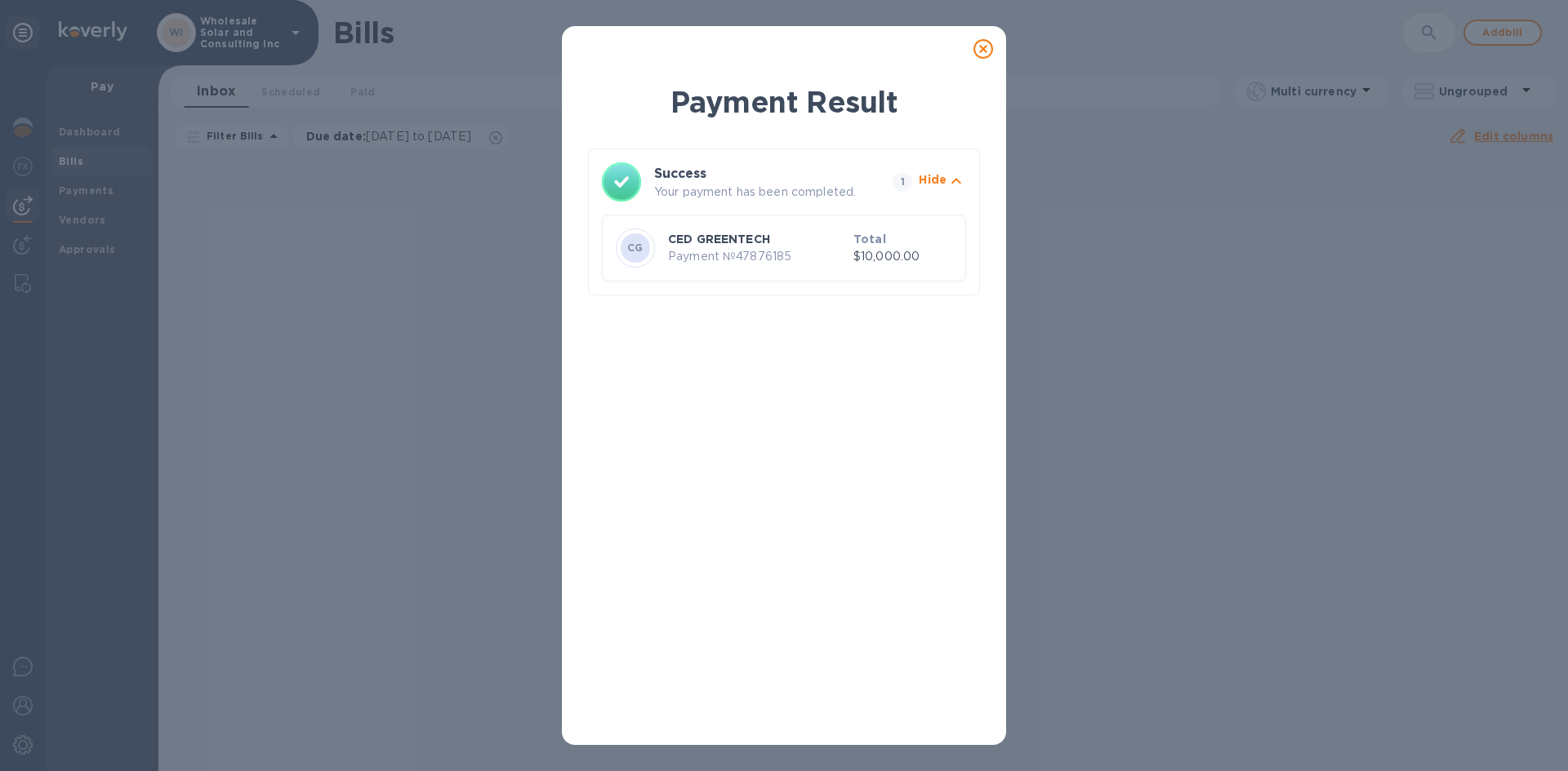
click at [981, 54] on icon at bounding box center [983, 49] width 20 height 20
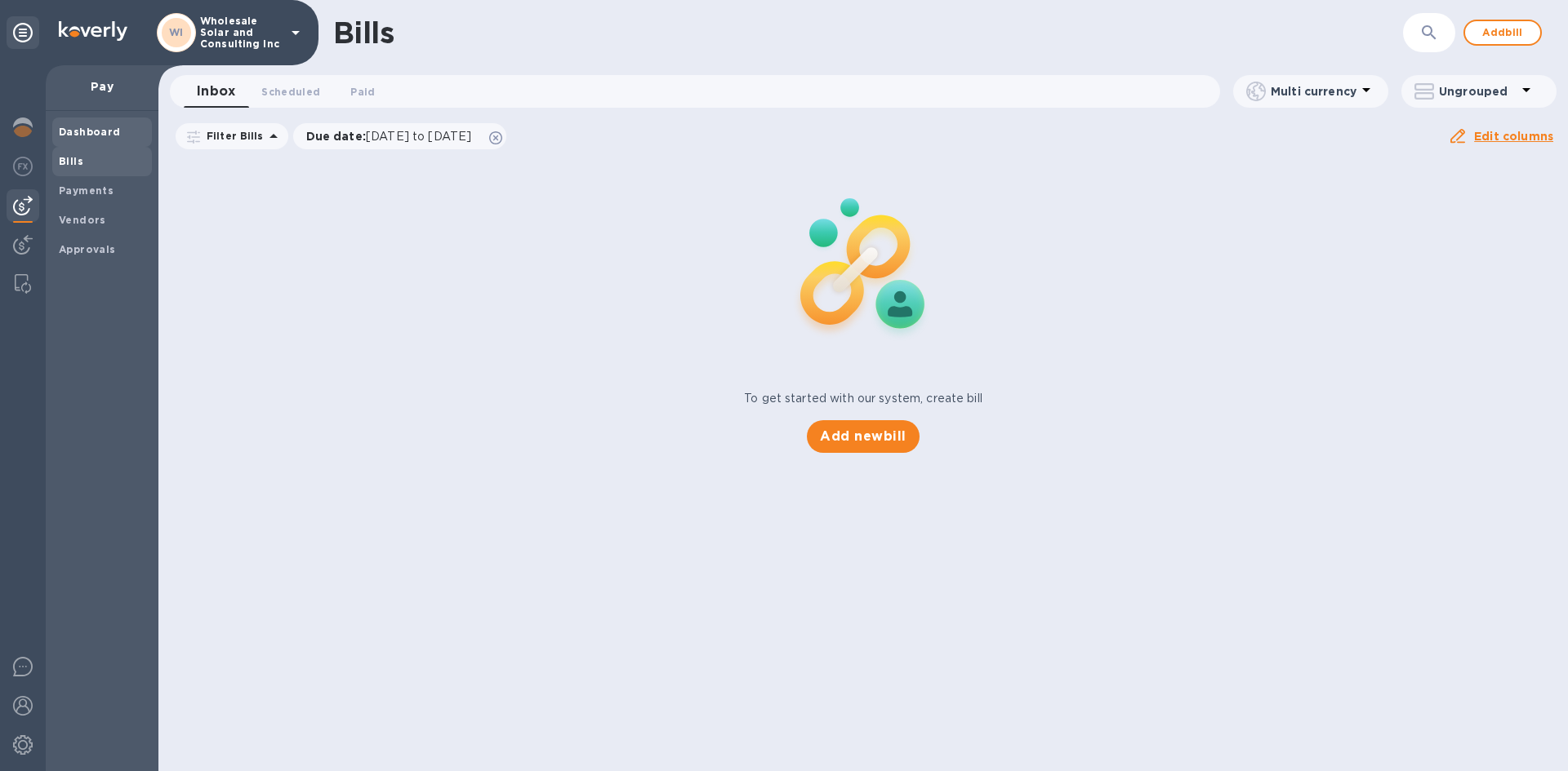
click at [74, 138] on b "Dashboard" at bounding box center [90, 131] width 62 height 12
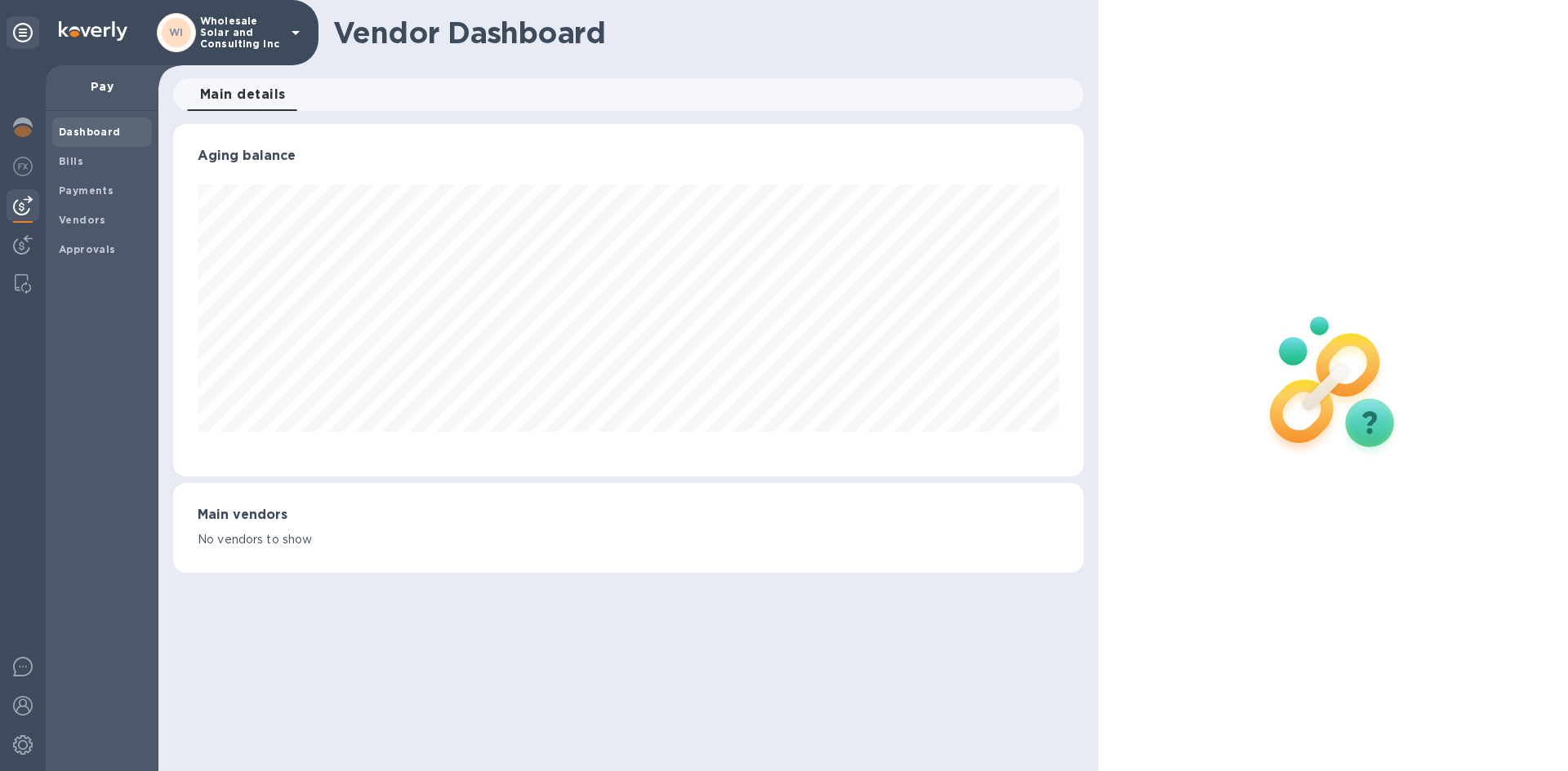
scroll to position [353, 910]
click at [31, 122] on img at bounding box center [22, 127] width 20 height 20
